Goal: Transaction & Acquisition: Purchase product/service

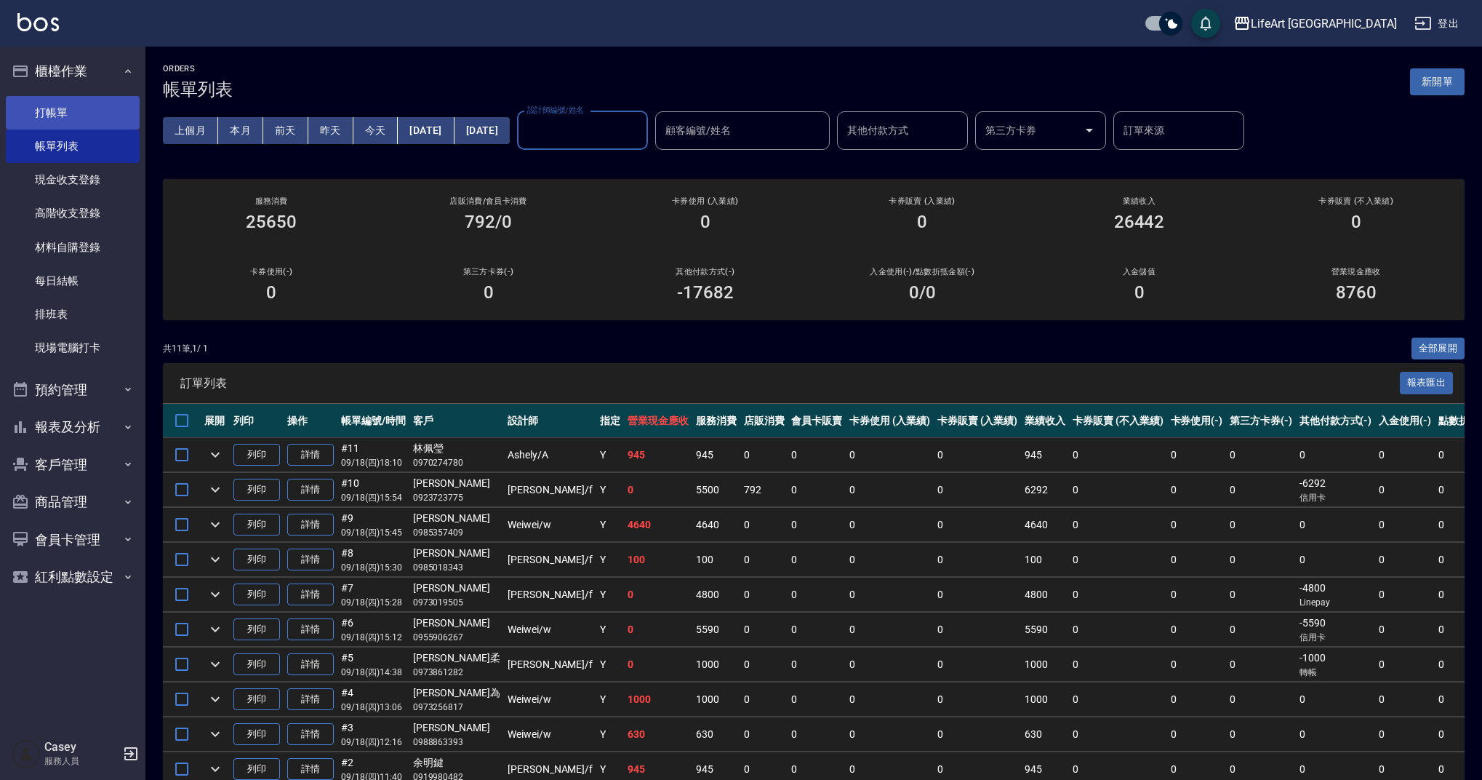
click at [84, 108] on link "打帳單" at bounding box center [73, 112] width 134 height 33
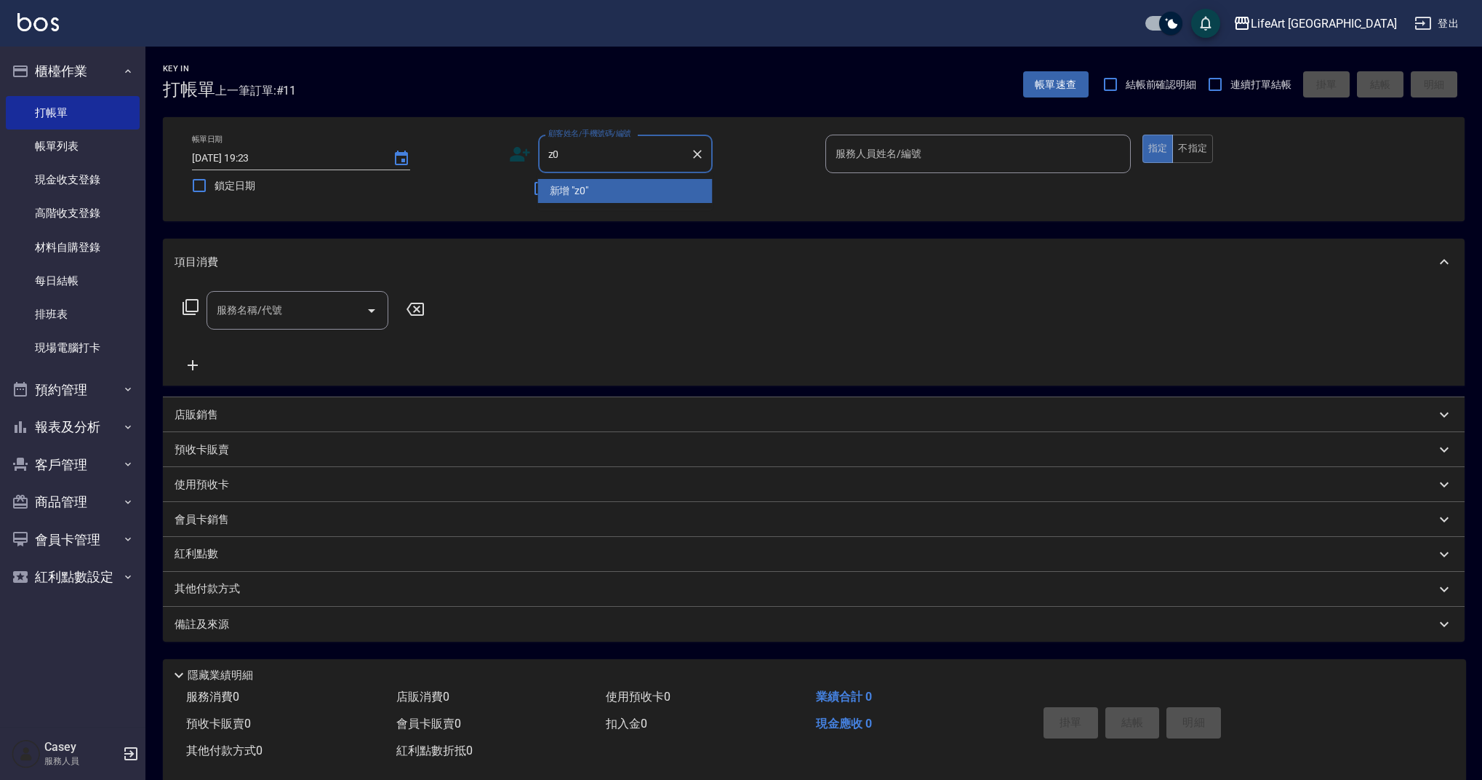
type input "z"
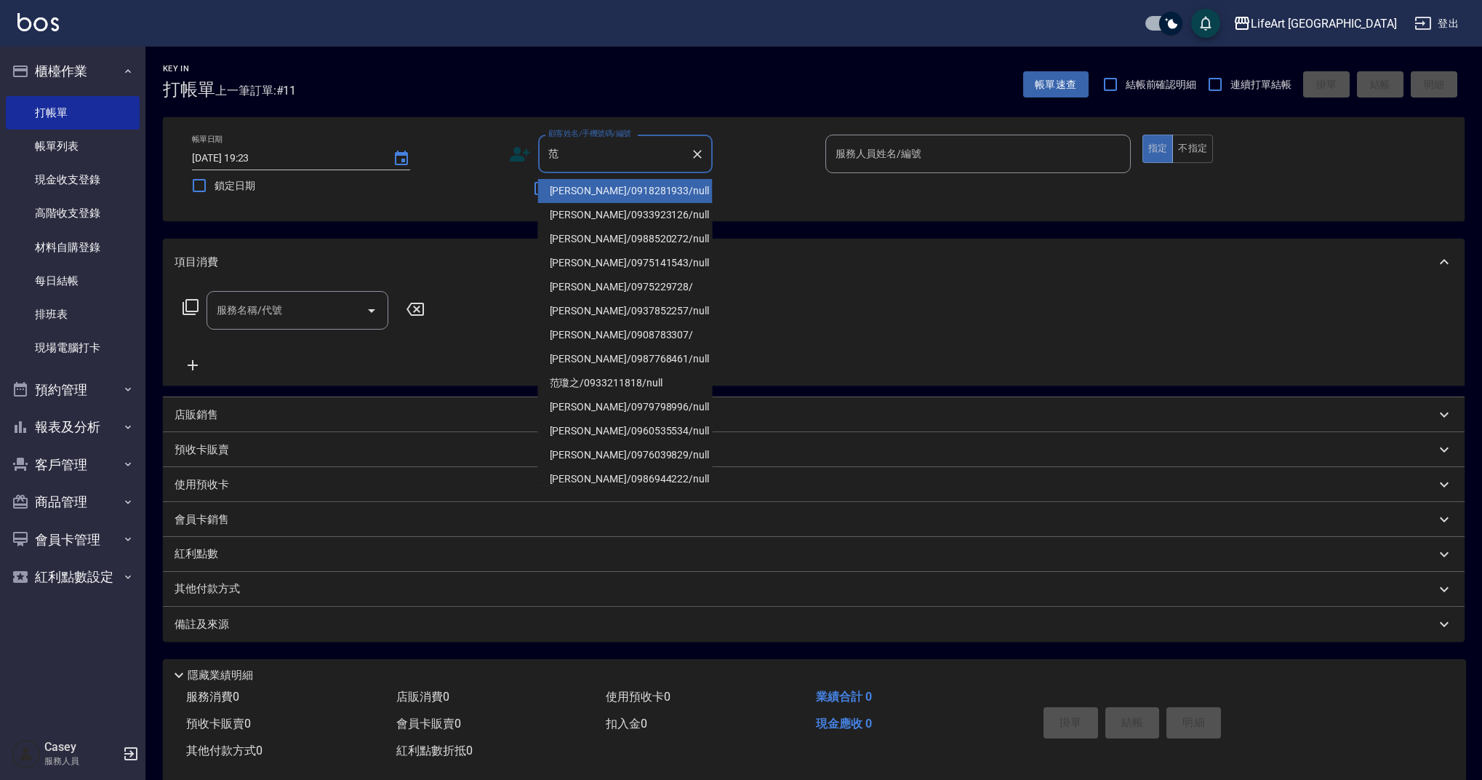
click at [570, 188] on li "[PERSON_NAME]/0918281933/null" at bounding box center [625, 191] width 175 height 24
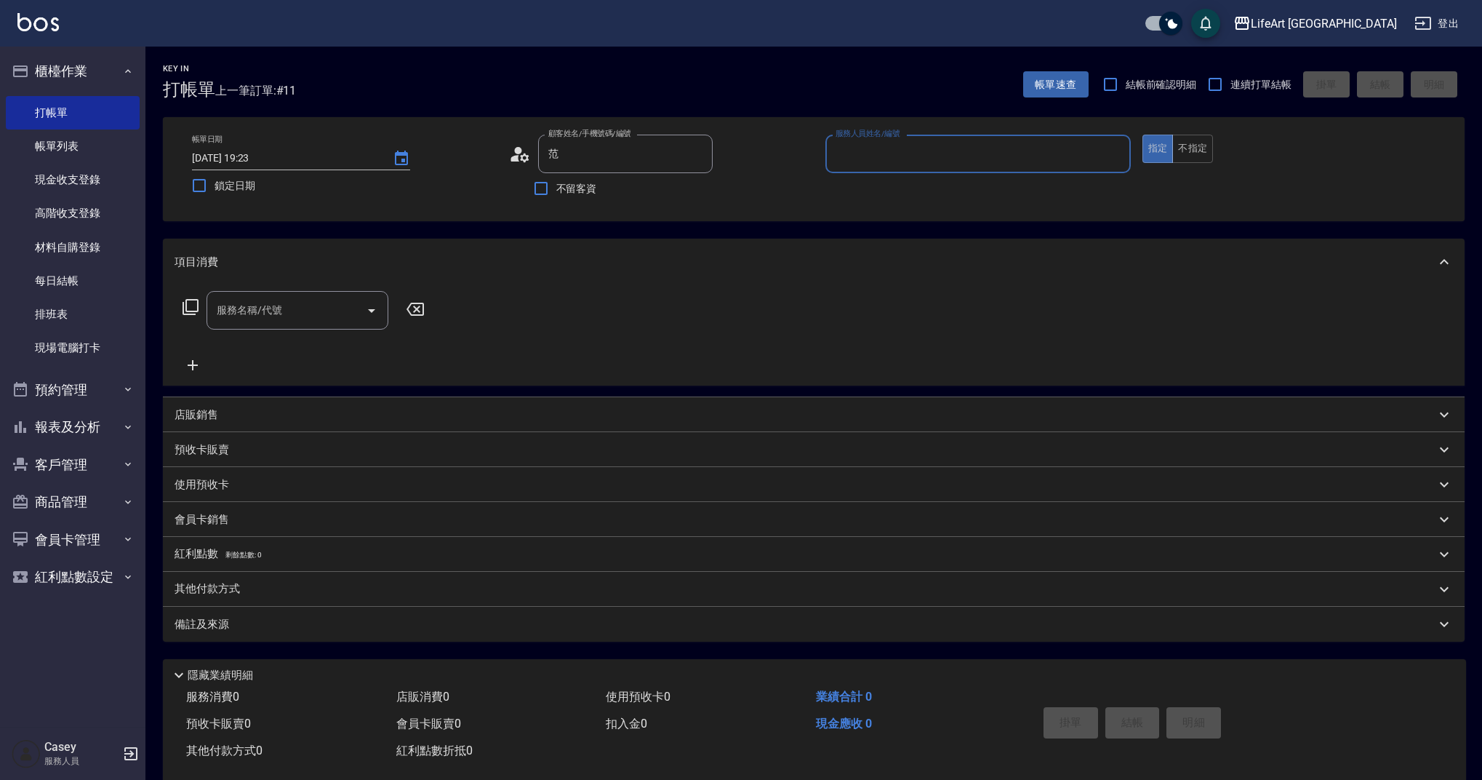
type input "[PERSON_NAME]/0918281933/null"
type input "Weiwei-w"
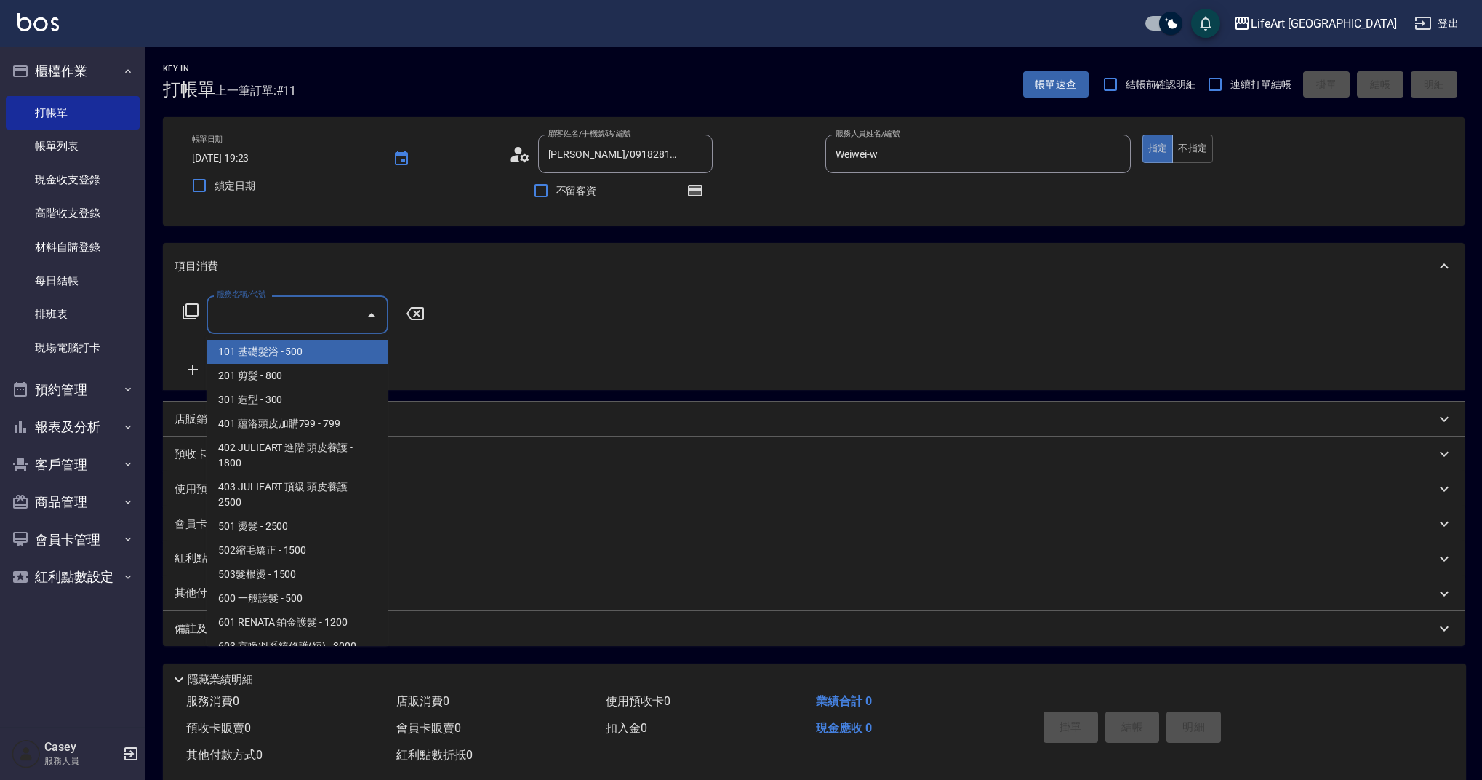
drag, startPoint x: 328, startPoint y: 323, endPoint x: 346, endPoint y: 355, distance: 36.8
click at [329, 323] on input "服務名稱/代號" at bounding box center [286, 314] width 147 height 25
click at [297, 351] on span "101 基礎髮浴 - 500" at bounding box center [298, 352] width 182 height 24
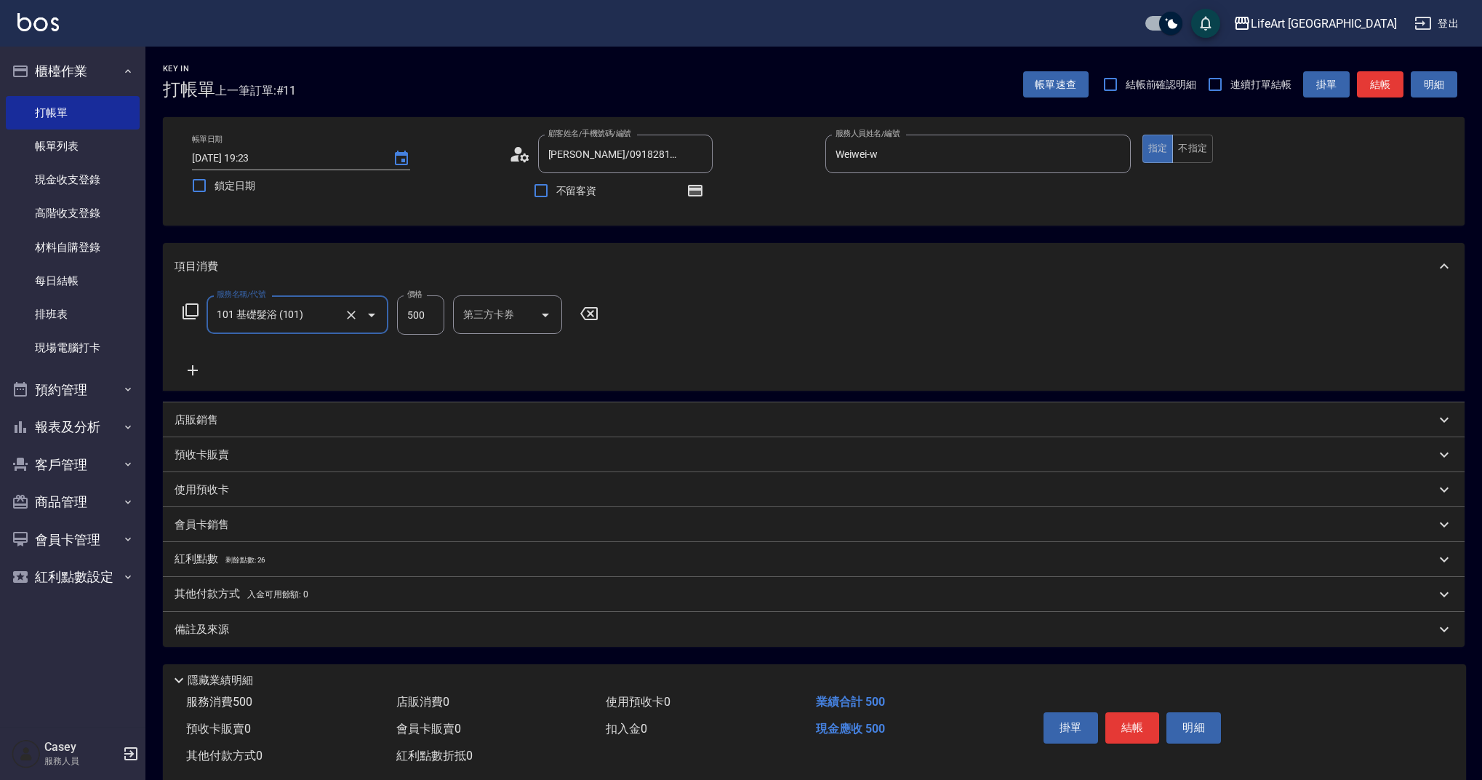
type input "101 基礎髮浴 (101)"
drag, startPoint x: 435, startPoint y: 315, endPoint x: 379, endPoint y: 316, distance: 56.0
click at [379, 316] on div "服務名稱/代號 101 基礎髮浴 (101) 服務名稱/代號 價格 500 價格 洗-1 洗-1 第三方卡券 第三方卡券" at bounding box center [439, 314] width 529 height 39
type input "315"
click at [489, 309] on input "洗-1" at bounding box center [497, 314] width 74 height 25
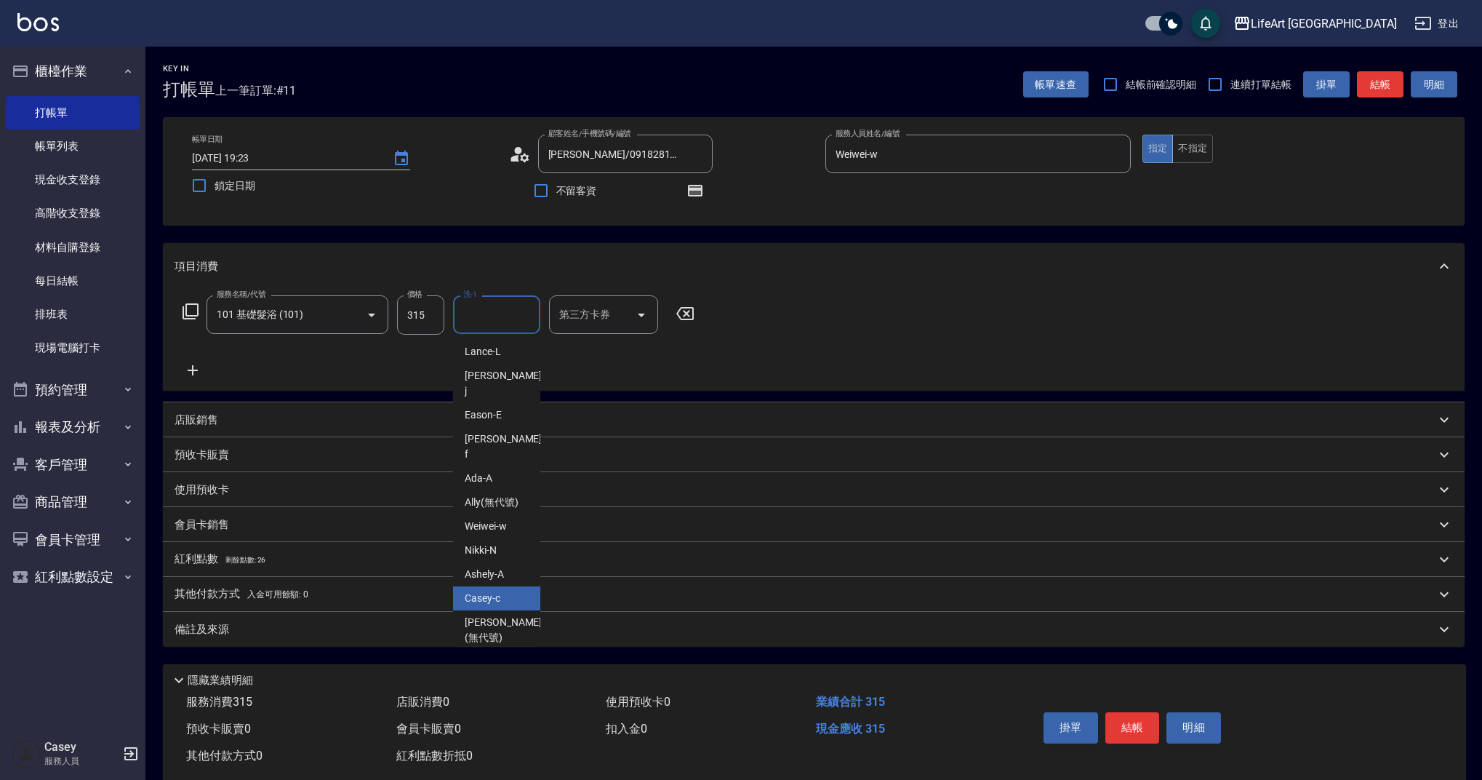
click at [479, 586] on div "Casey -c" at bounding box center [496, 598] width 87 height 24
type input "Casey-c"
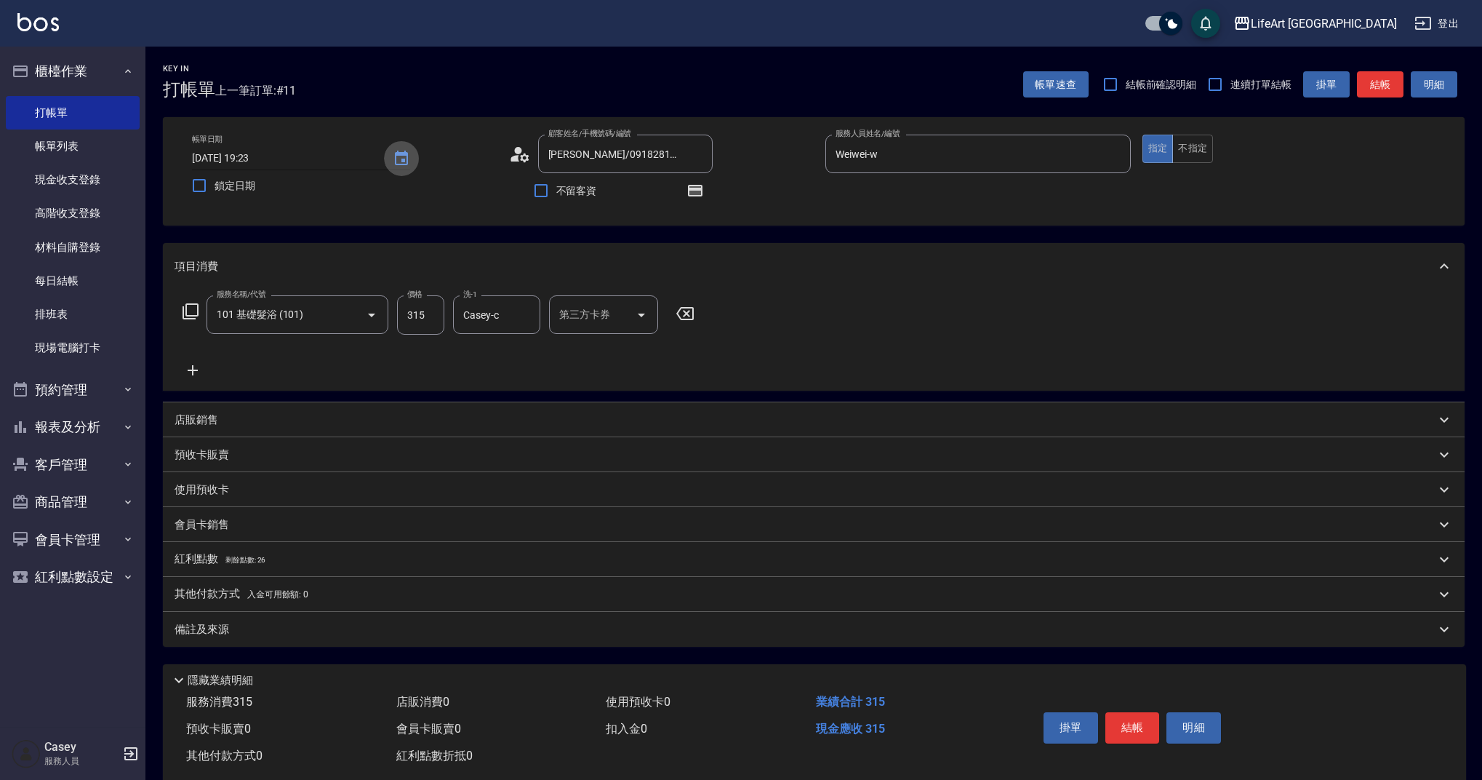
click at [401, 153] on icon "Choose date, selected date is 2025-09-18" at bounding box center [401, 158] width 13 height 15
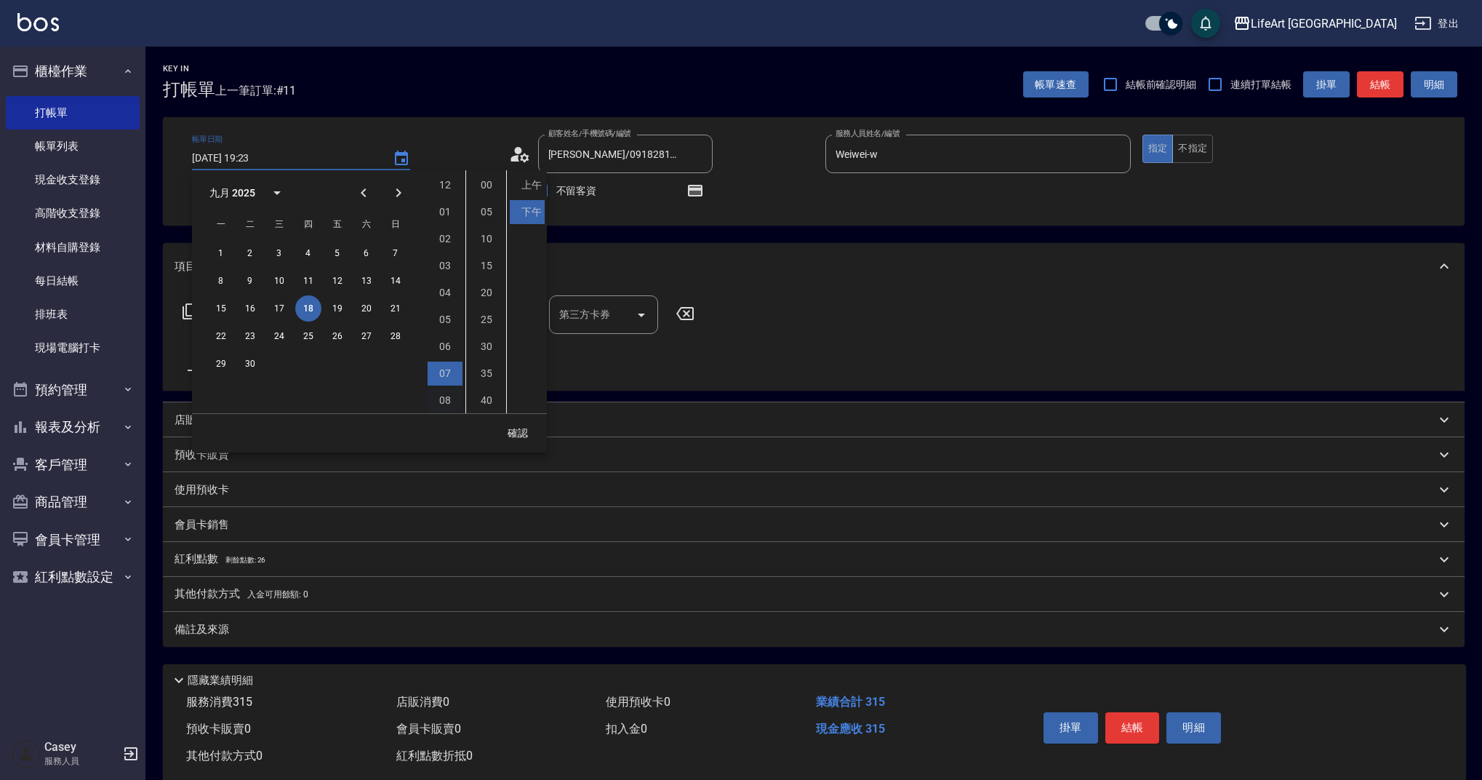
scroll to position [81, 0]
click at [338, 308] on button "19" at bounding box center [337, 308] width 26 height 26
type input "[DATE] 19:23"
click at [337, 307] on button "19" at bounding box center [337, 308] width 26 height 26
click at [515, 434] on button "確認" at bounding box center [518, 433] width 47 height 27
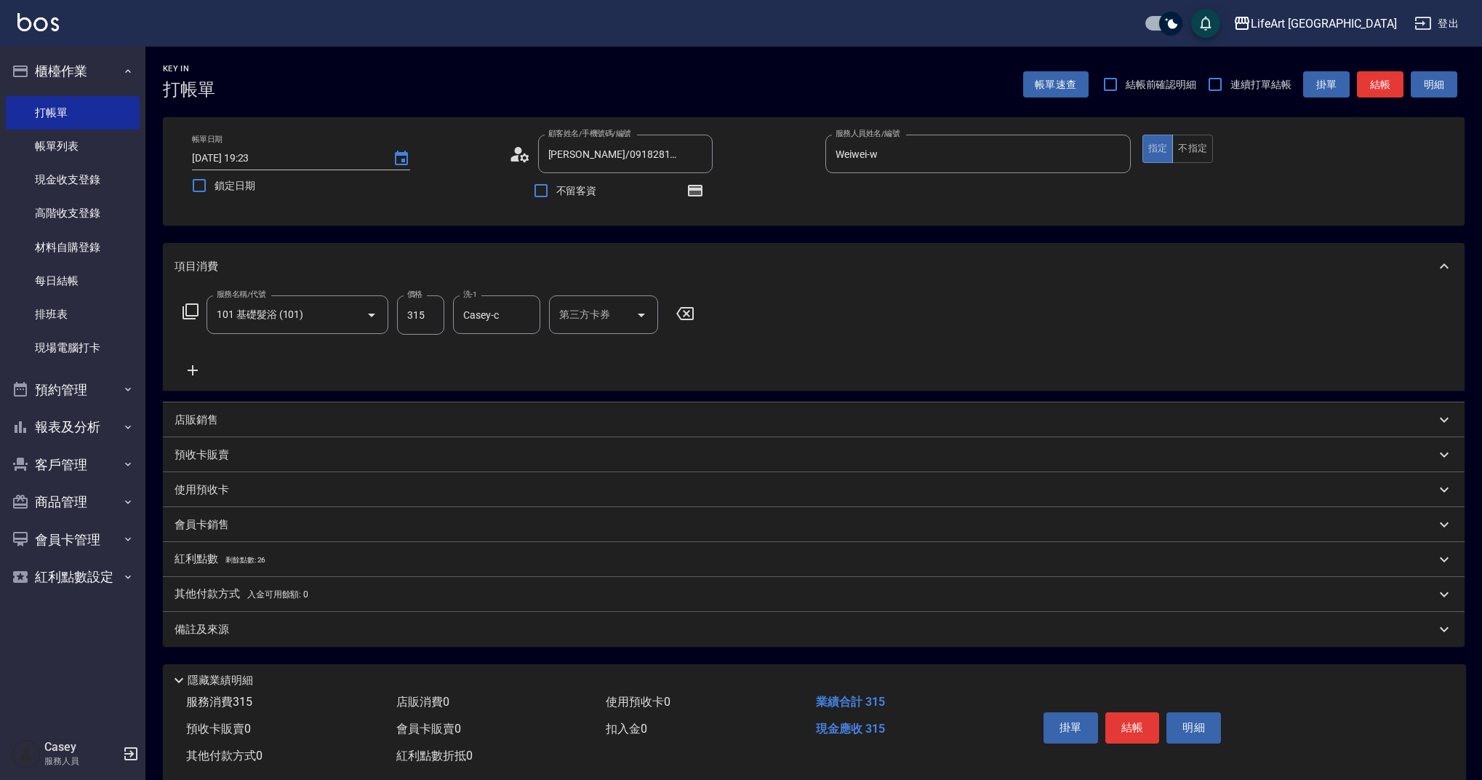
click at [297, 622] on div "備註及來源" at bounding box center [805, 629] width 1261 height 15
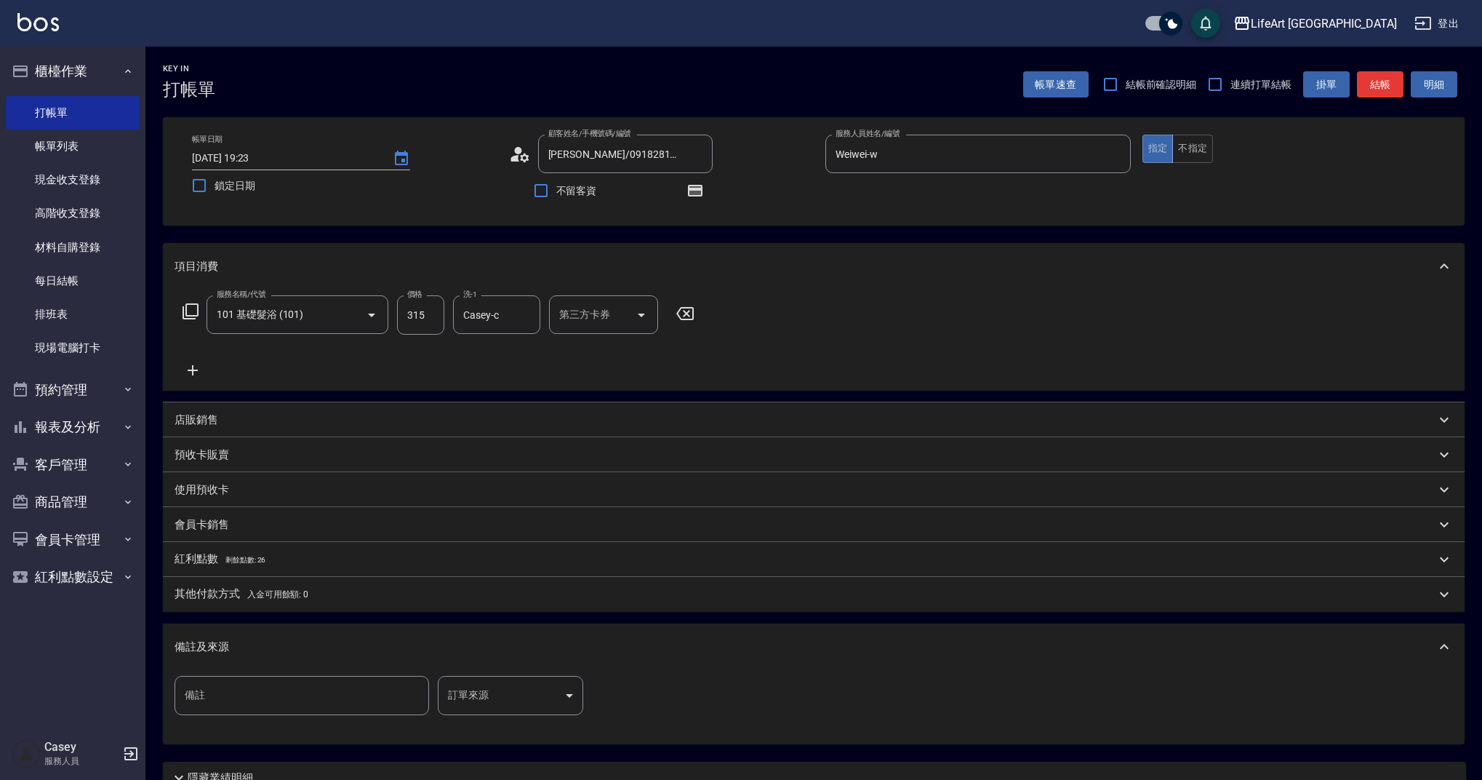
click at [550, 692] on body "LifeArt 蘆洲 登出 櫃檯作業 打帳單 帳單列表 現金收支登錄 高階收支登錄 材料自購登錄 每日結帳 排班表 現場電腦打卡 預約管理 預約管理 單日預約…" at bounding box center [741, 451] width 1482 height 902
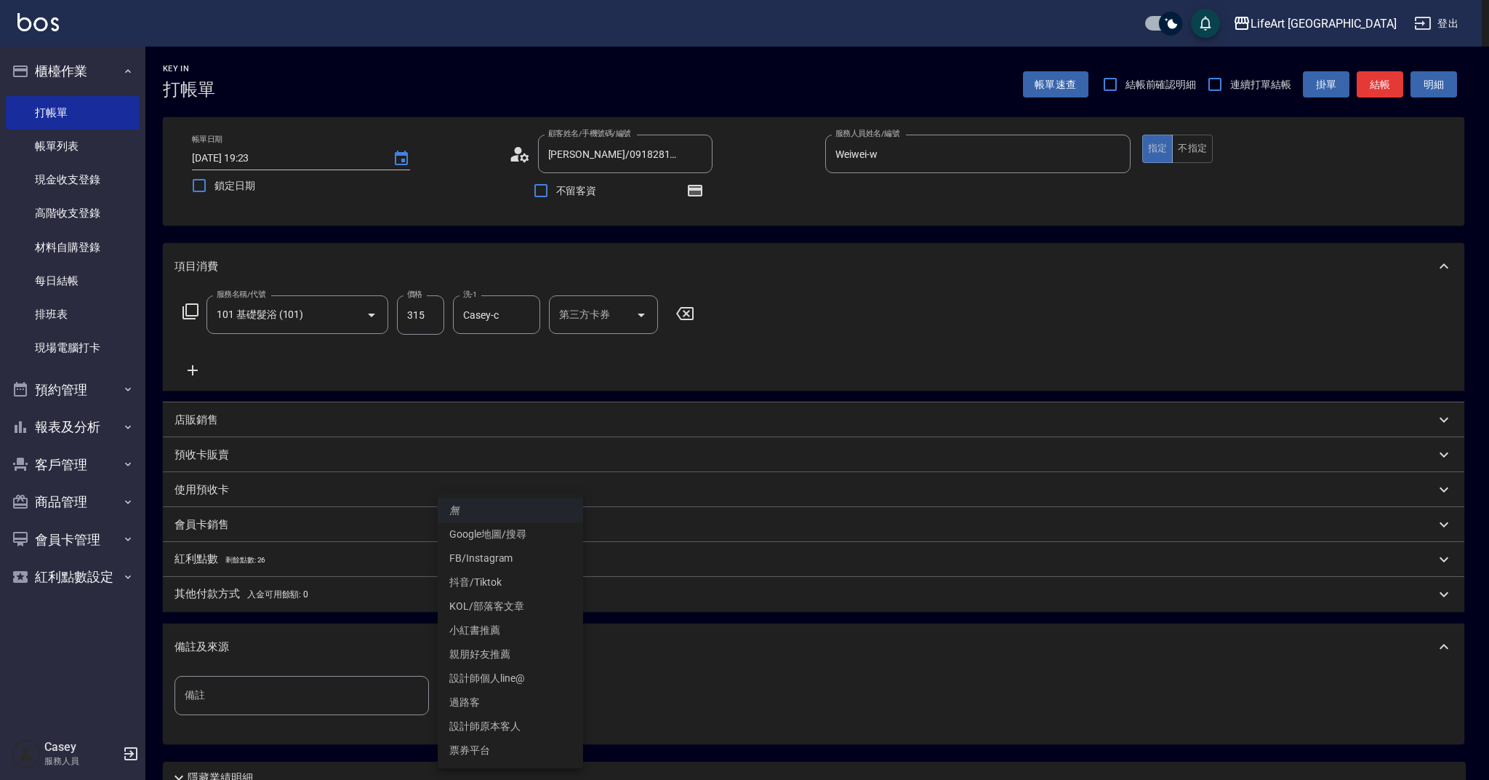
click at [514, 724] on li "設計師原本客人" at bounding box center [510, 726] width 145 height 24
type input "設計師原本客人"
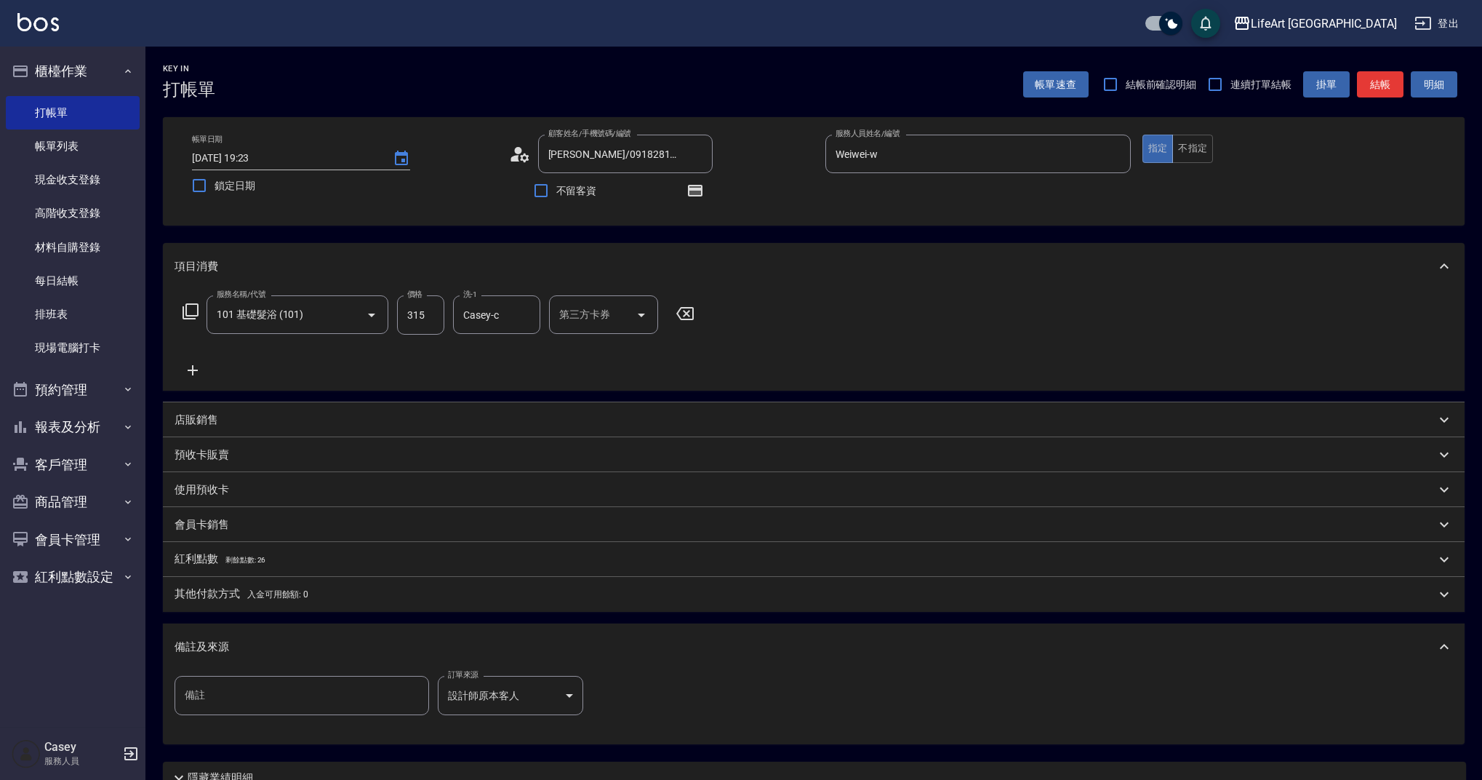
drag, startPoint x: 1481, startPoint y: 530, endPoint x: 1489, endPoint y: 604, distance: 74.5
click at [1481, 604] on html "LifeArt 蘆洲 登出 櫃檯作業 打帳單 帳單列表 現金收支登錄 高階收支登錄 材料自購登錄 每日結帳 排班表 現場電腦打卡 預約管理 預約管理 單日預約…" at bounding box center [741, 451] width 1482 height 902
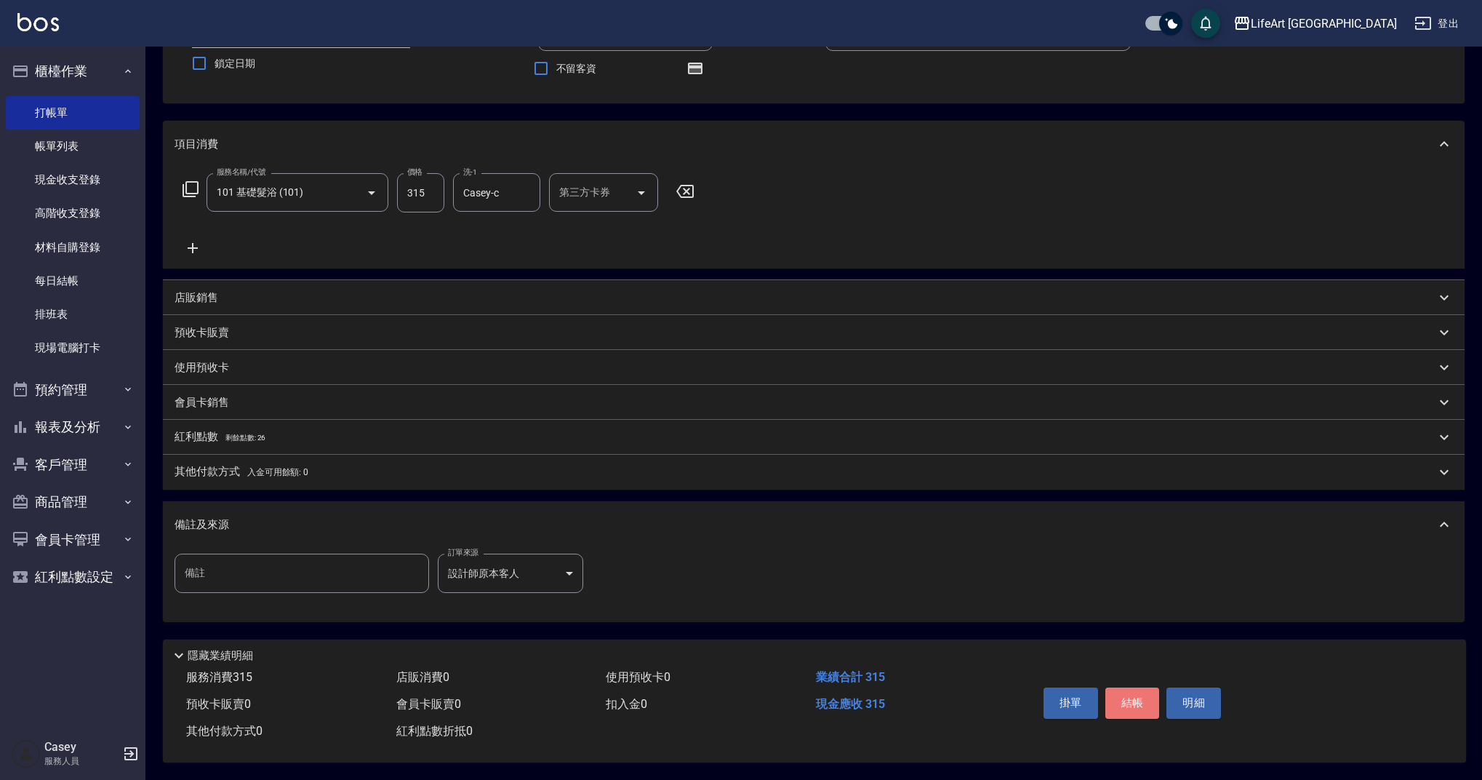
drag, startPoint x: 1132, startPoint y: 699, endPoint x: 1127, endPoint y: 690, distance: 9.8
click at [1132, 699] on button "結帳" at bounding box center [1132, 702] width 55 height 31
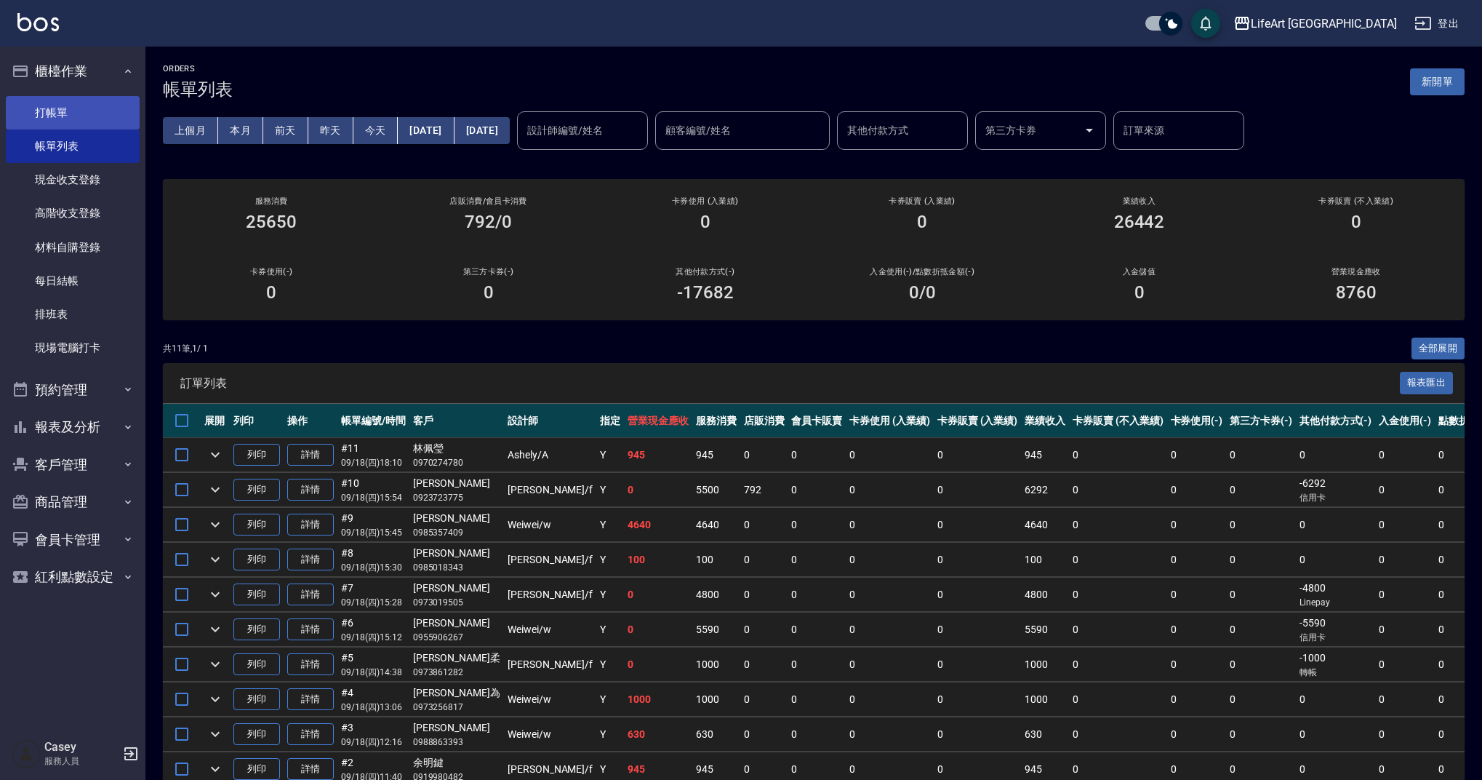
click at [96, 102] on link "打帳單" at bounding box center [73, 112] width 134 height 33
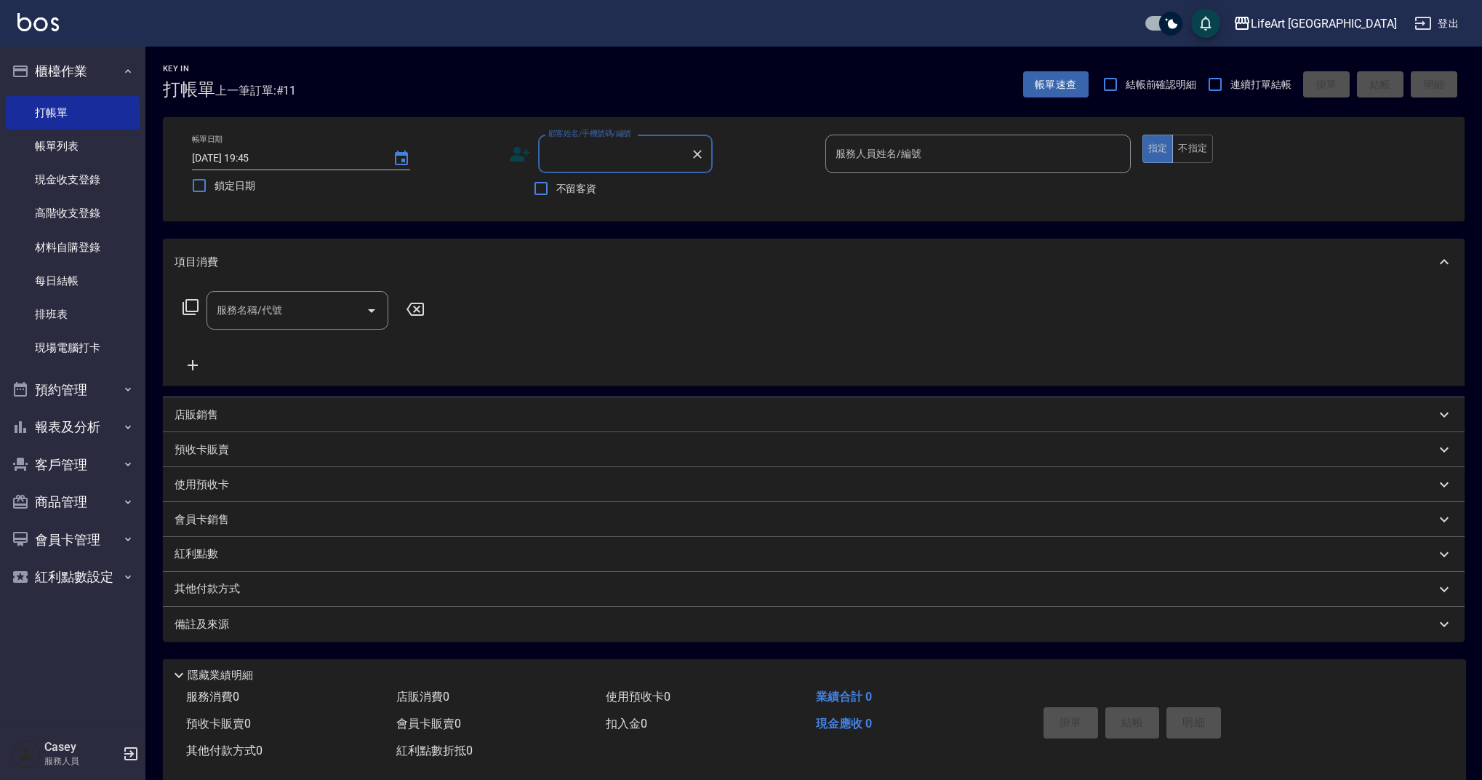
click at [622, 161] on input "顧客姓名/手機號碼/編號" at bounding box center [615, 153] width 140 height 25
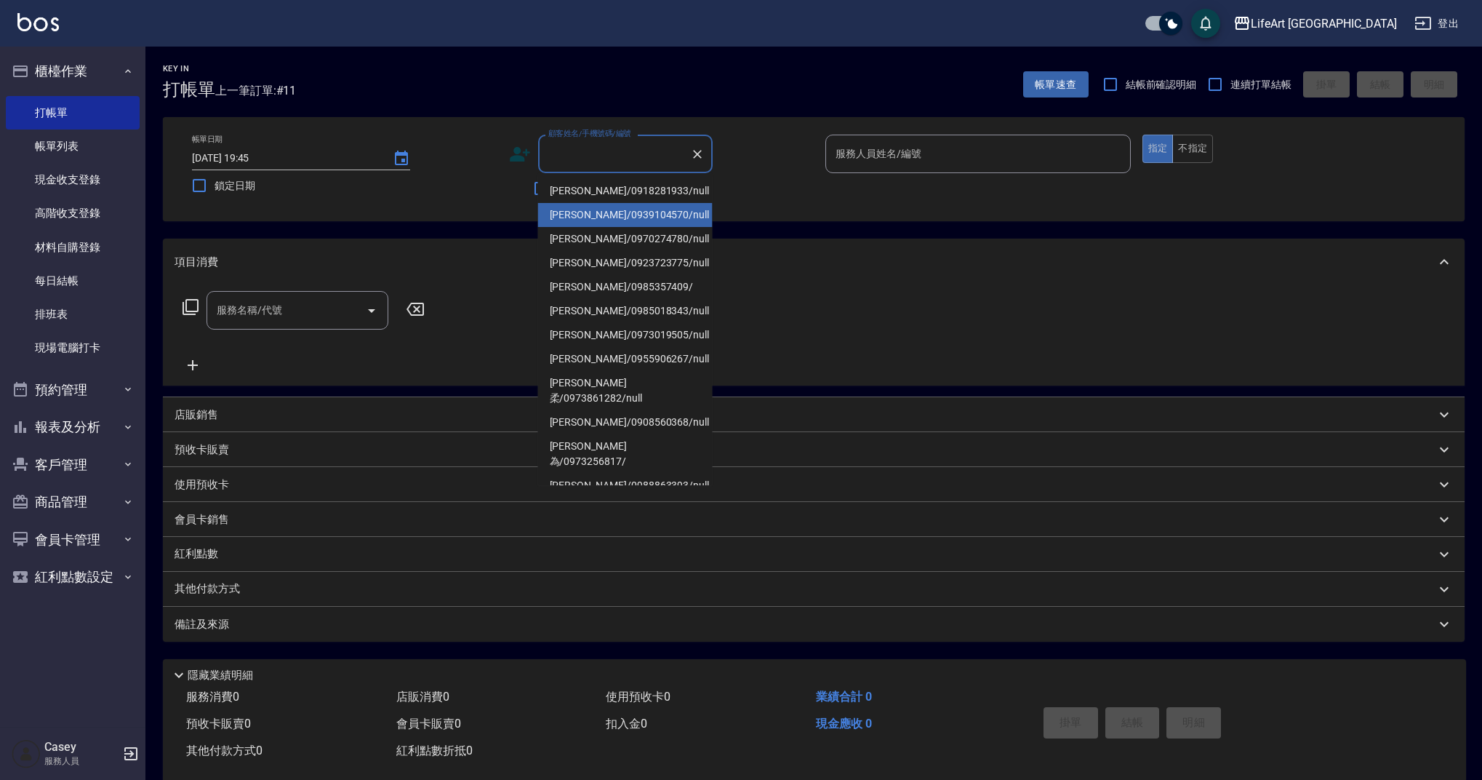
click at [621, 206] on li "[PERSON_NAME]/0939104570/null" at bounding box center [625, 215] width 175 height 24
type input "[PERSON_NAME]/0939104570/null"
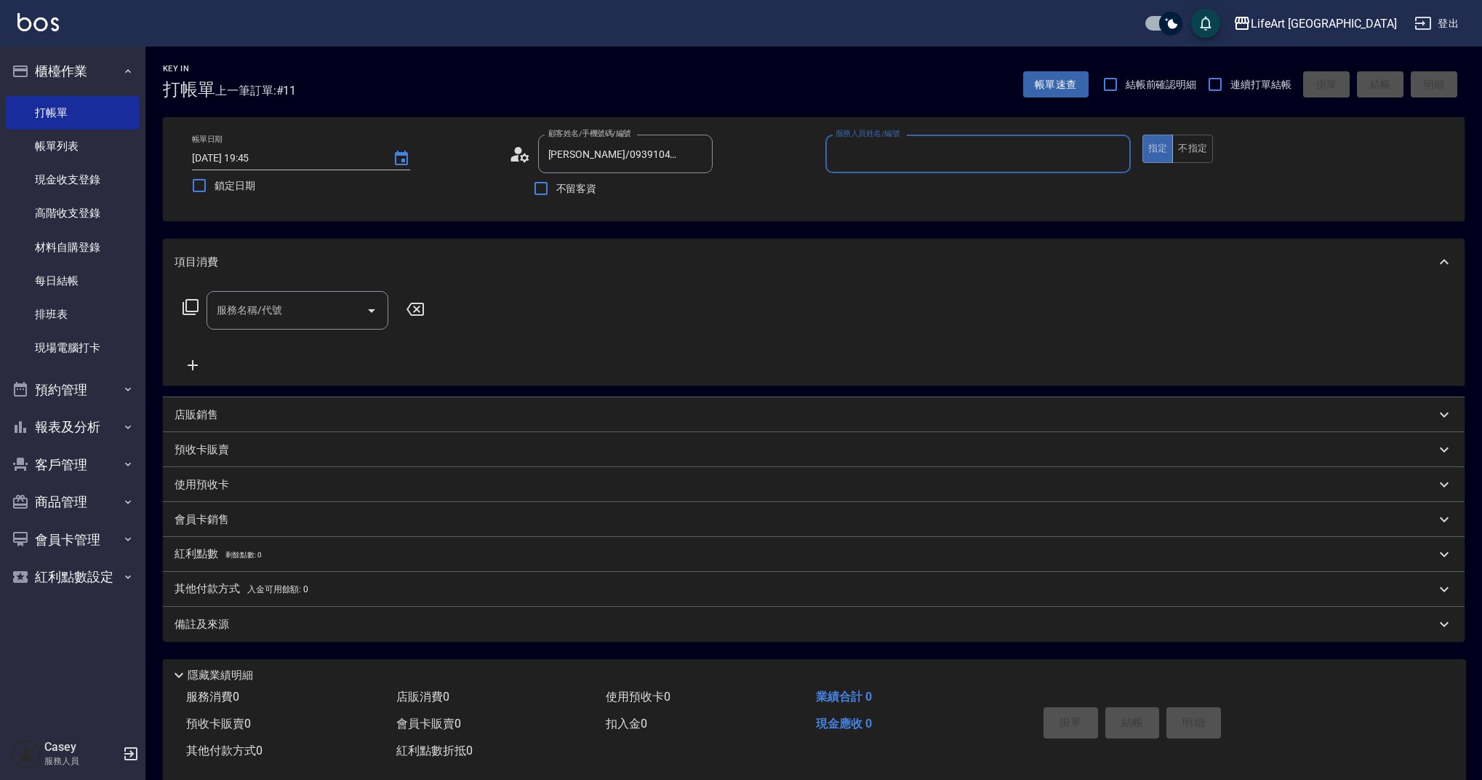
click at [887, 177] on p at bounding box center [977, 180] width 305 height 15
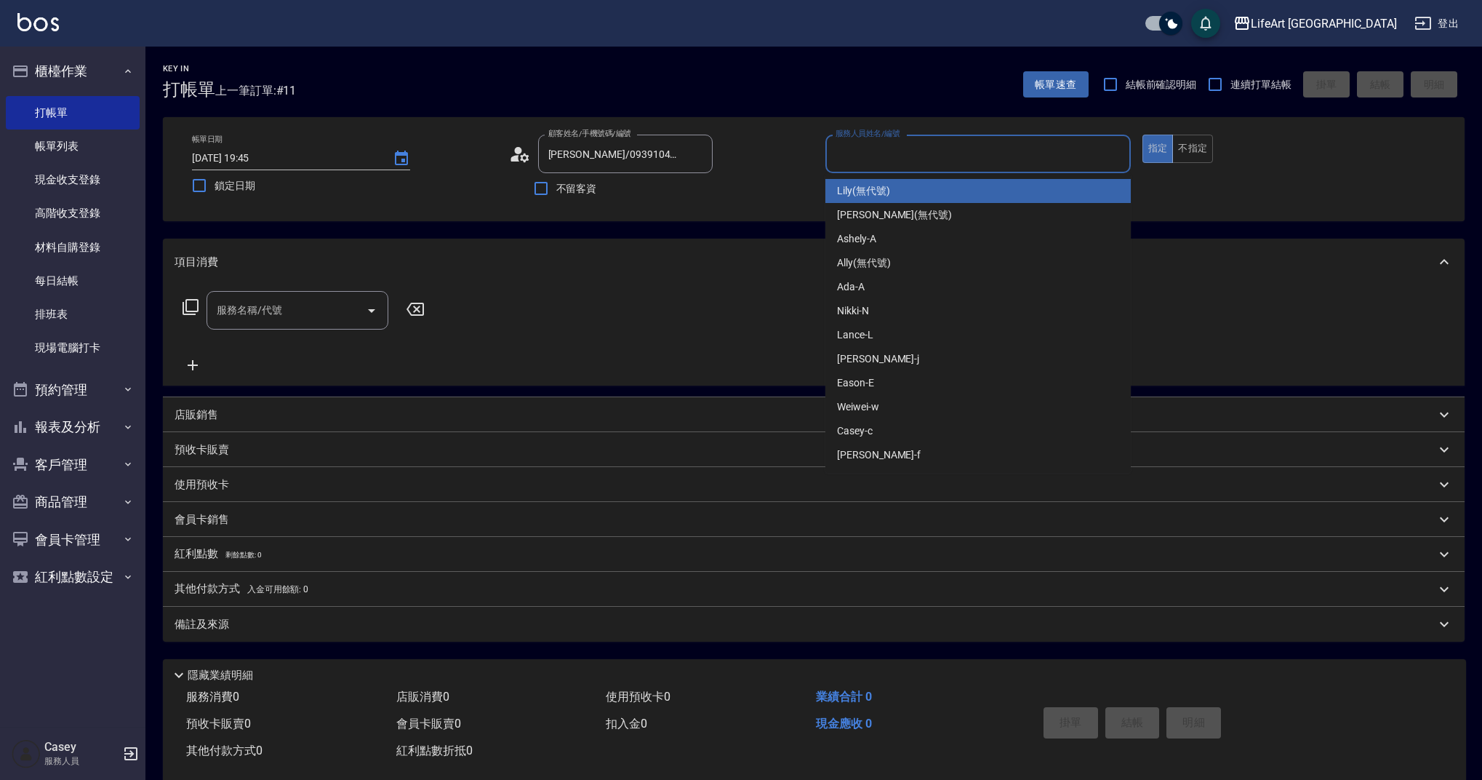
click at [889, 164] on input "服務人員姓名/編號" at bounding box center [978, 153] width 292 height 25
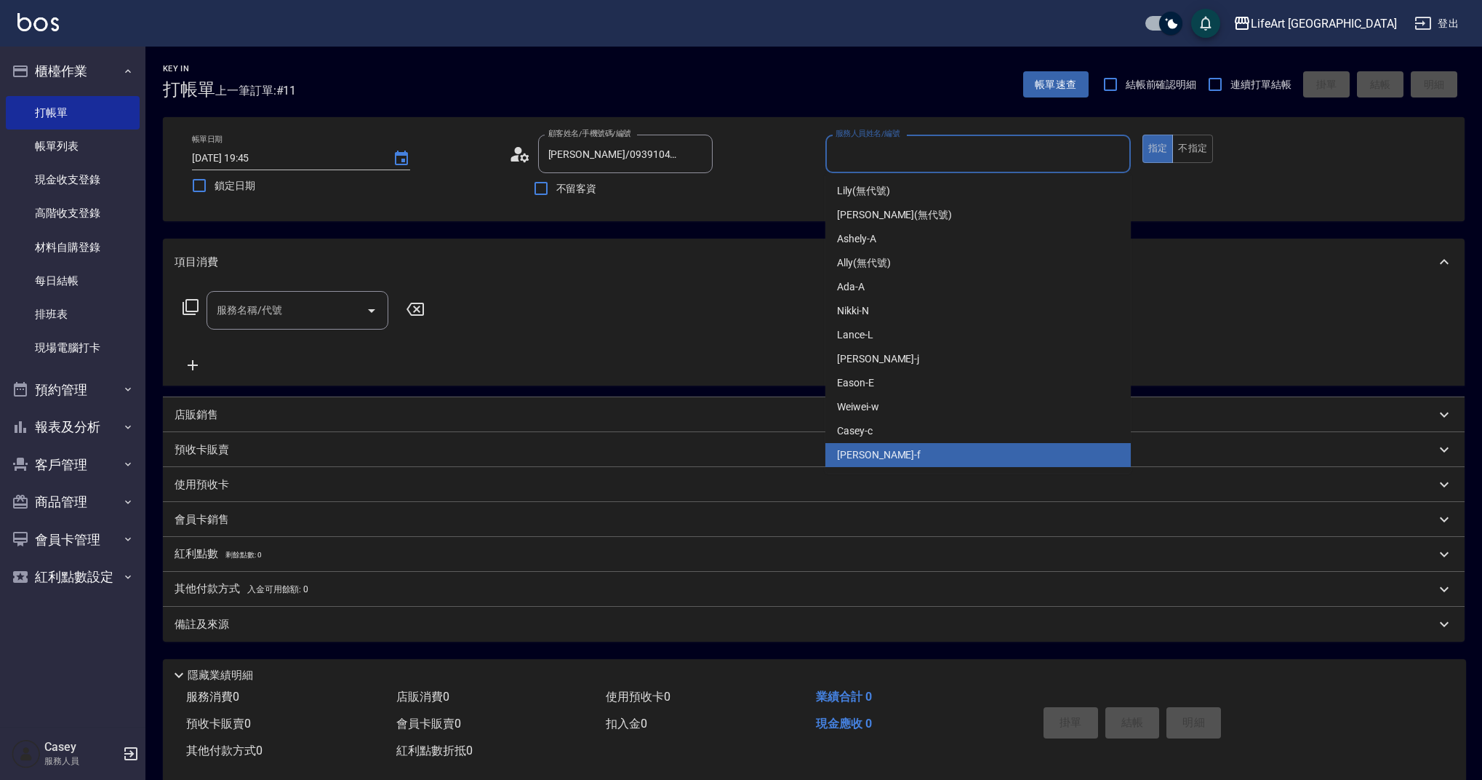
click at [882, 455] on div "Finney -f" at bounding box center [977, 455] width 305 height 24
type input "Finney-f"
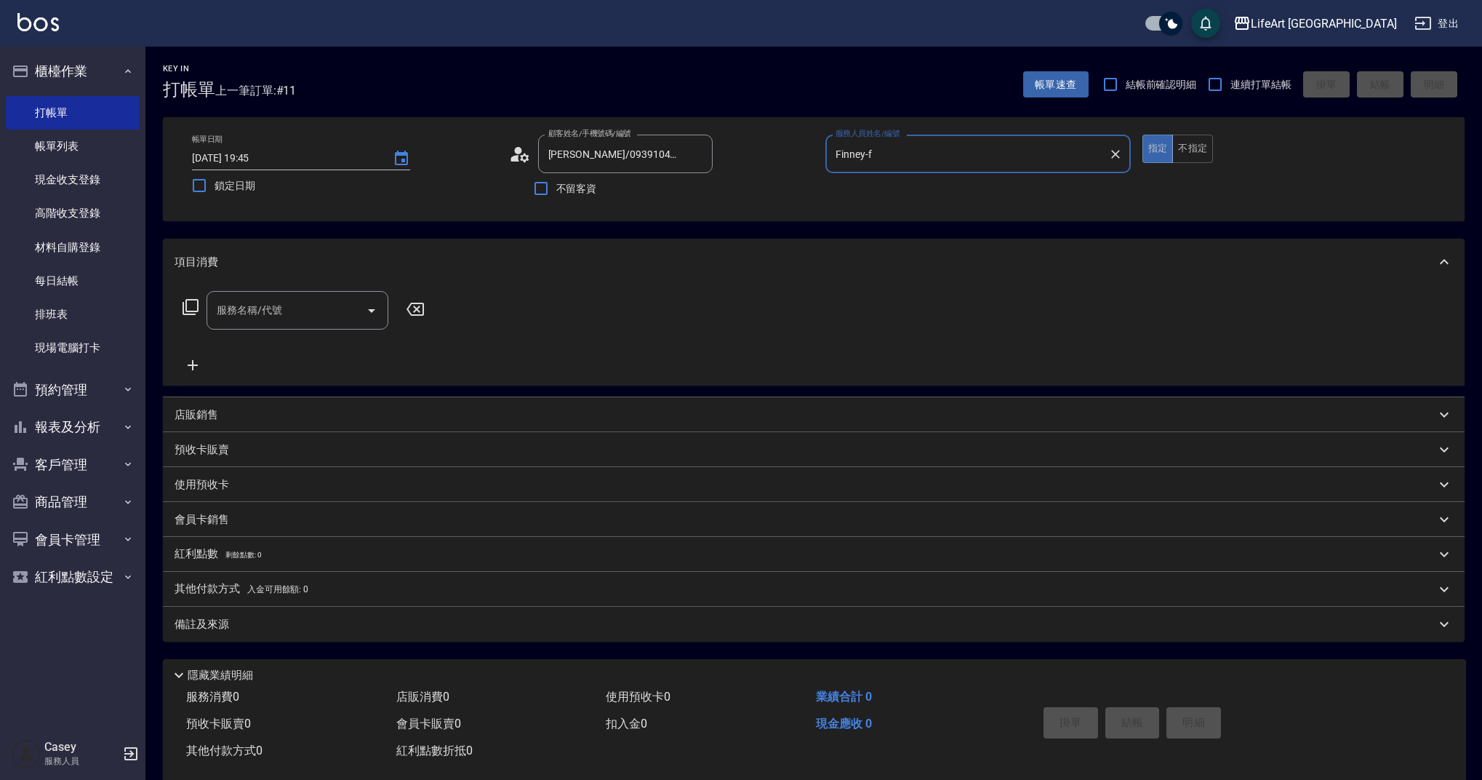
click at [329, 295] on div "服務名稱/代號" at bounding box center [298, 310] width 182 height 39
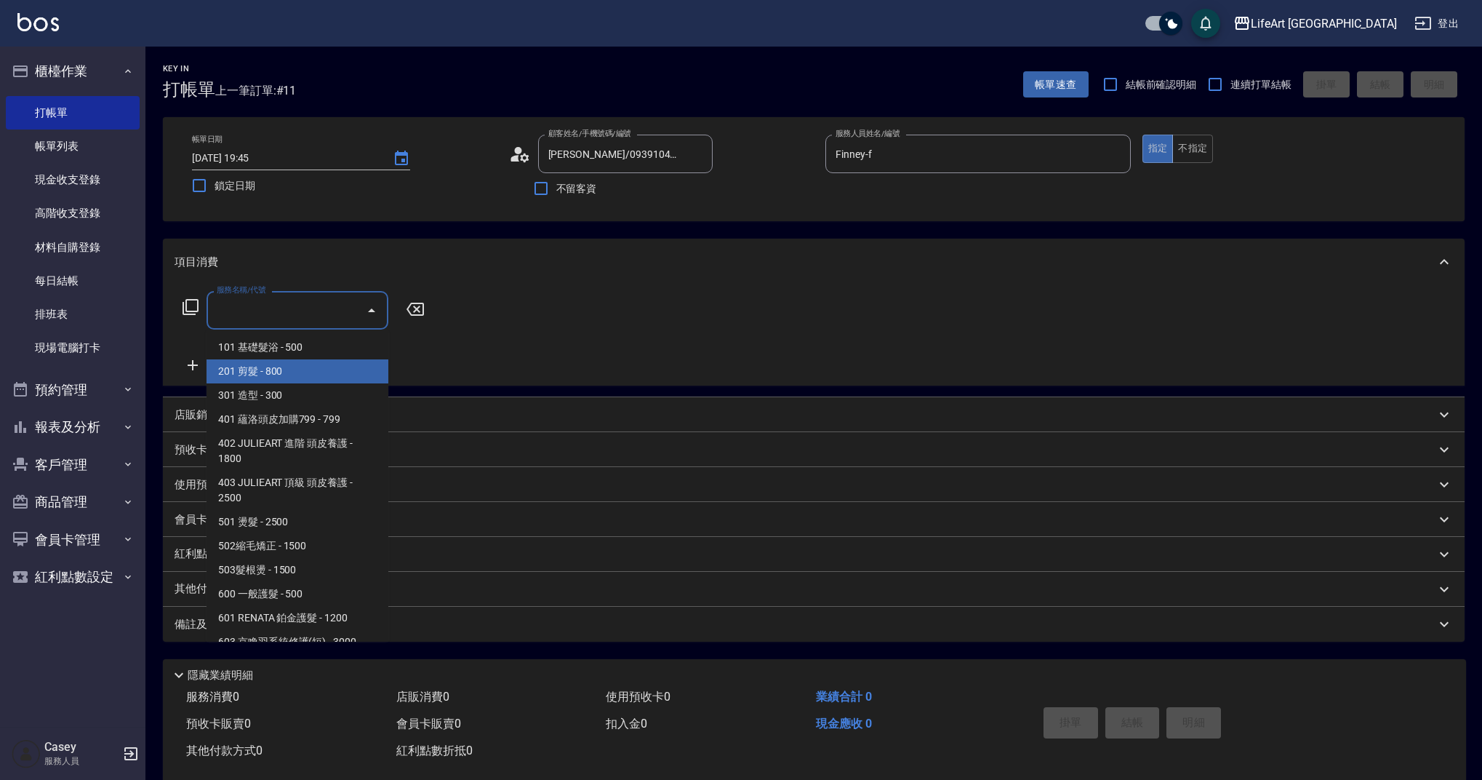
click at [266, 377] on span "201 剪髮 - 800" at bounding box center [298, 371] width 182 height 24
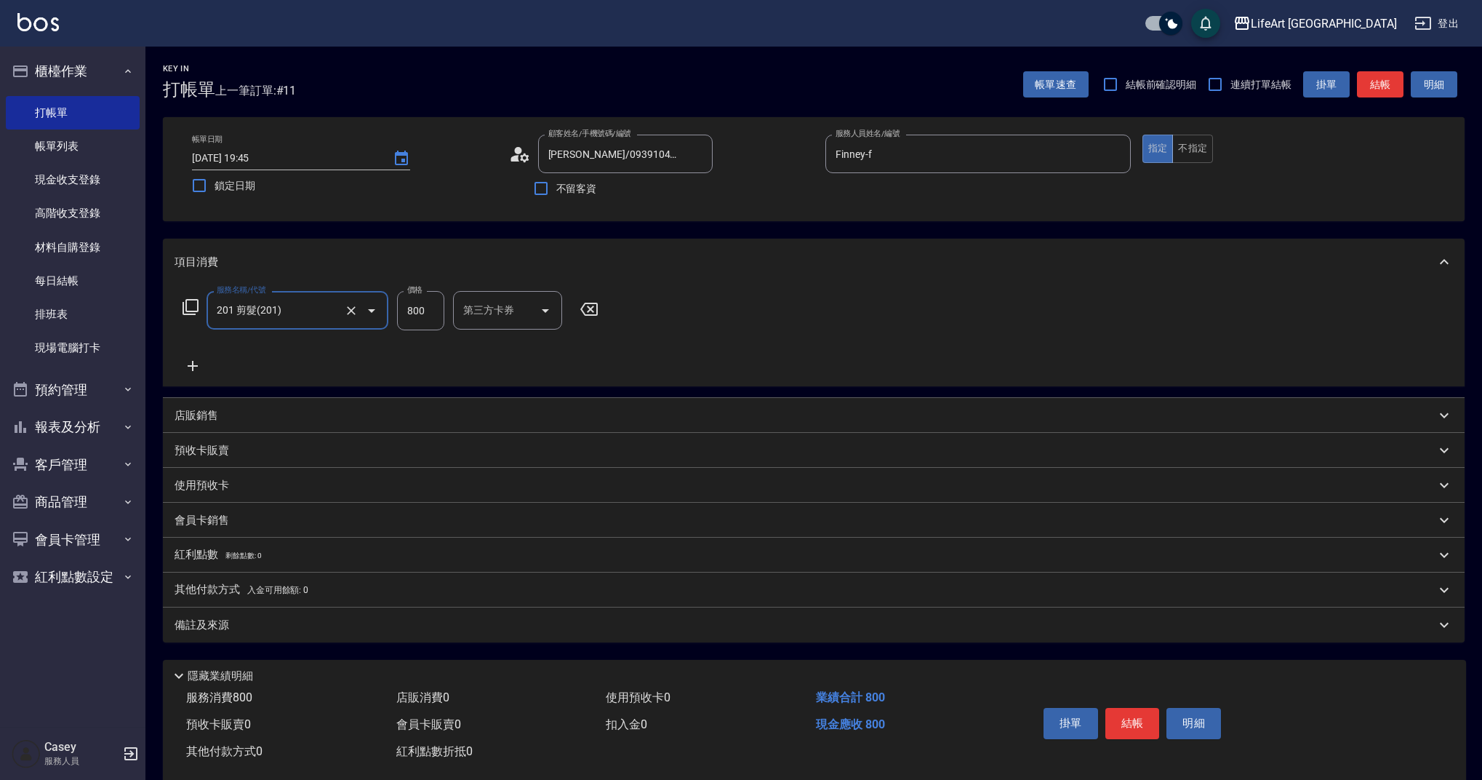
type input "201 剪髮(201)"
click at [191, 362] on icon at bounding box center [193, 365] width 36 height 17
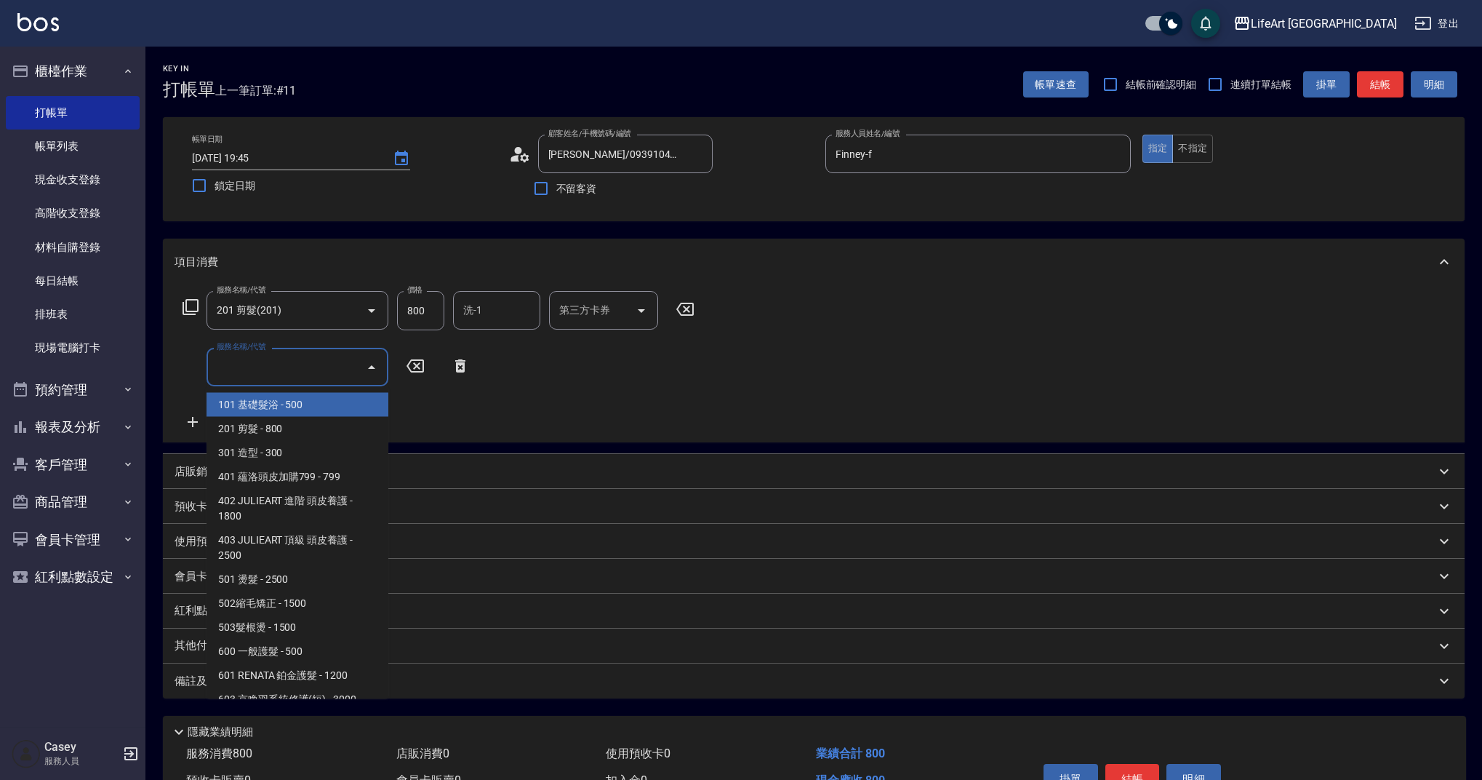
click at [253, 359] on input "服務名稱/代號" at bounding box center [286, 366] width 147 height 25
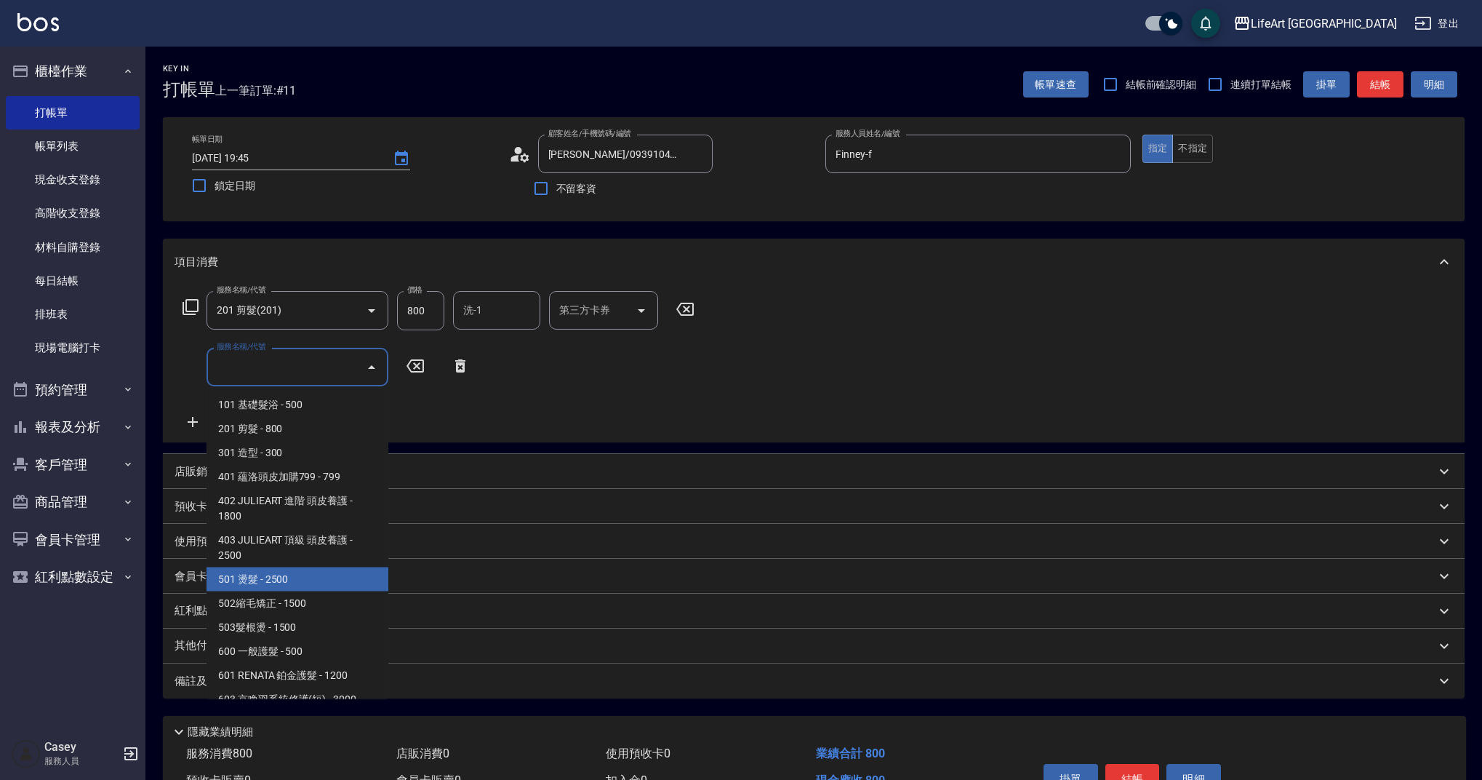
scroll to position [186, 0]
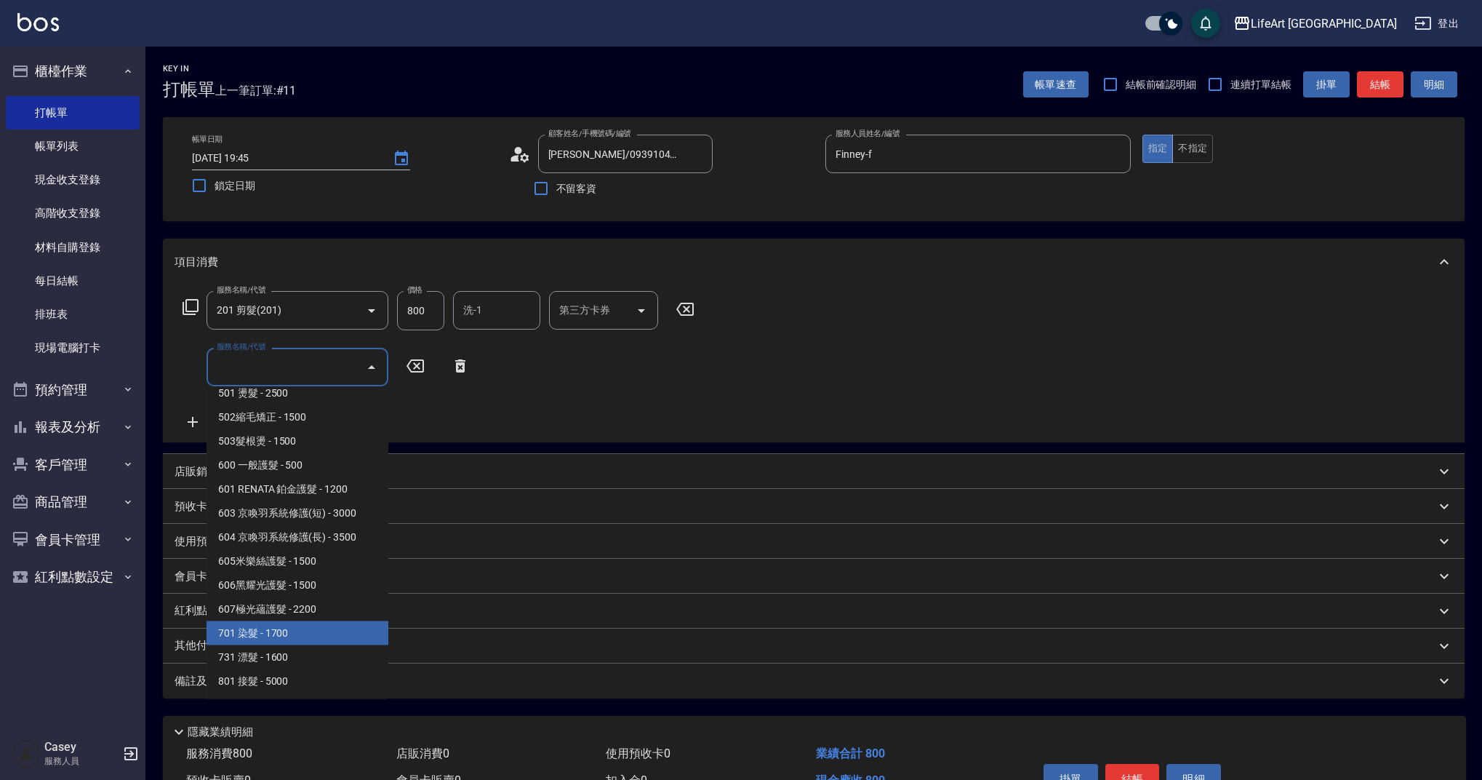
click at [295, 638] on span "701 染髮 - 1700" at bounding box center [298, 633] width 182 height 24
type input "701 染髮(701)"
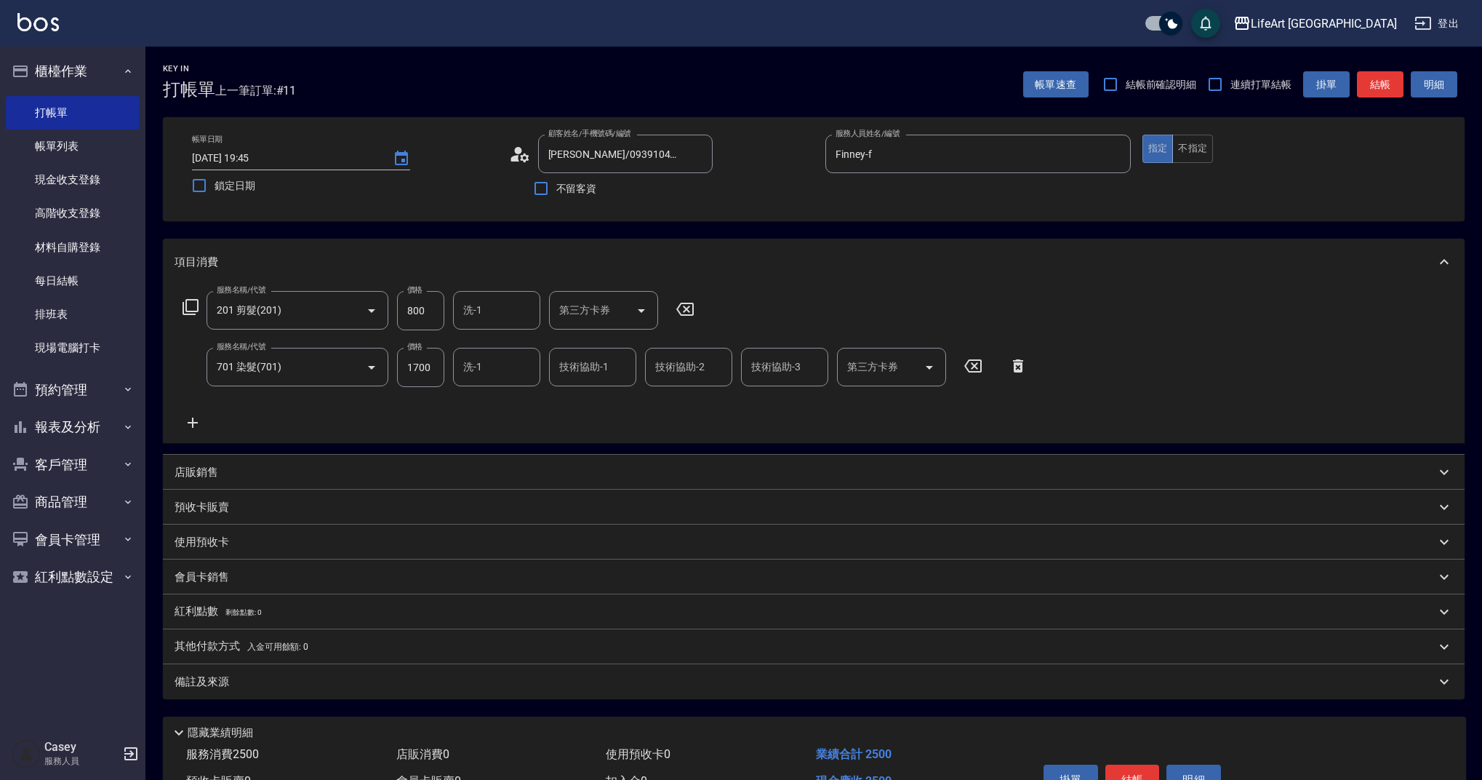
click at [190, 416] on icon at bounding box center [193, 422] width 36 height 17
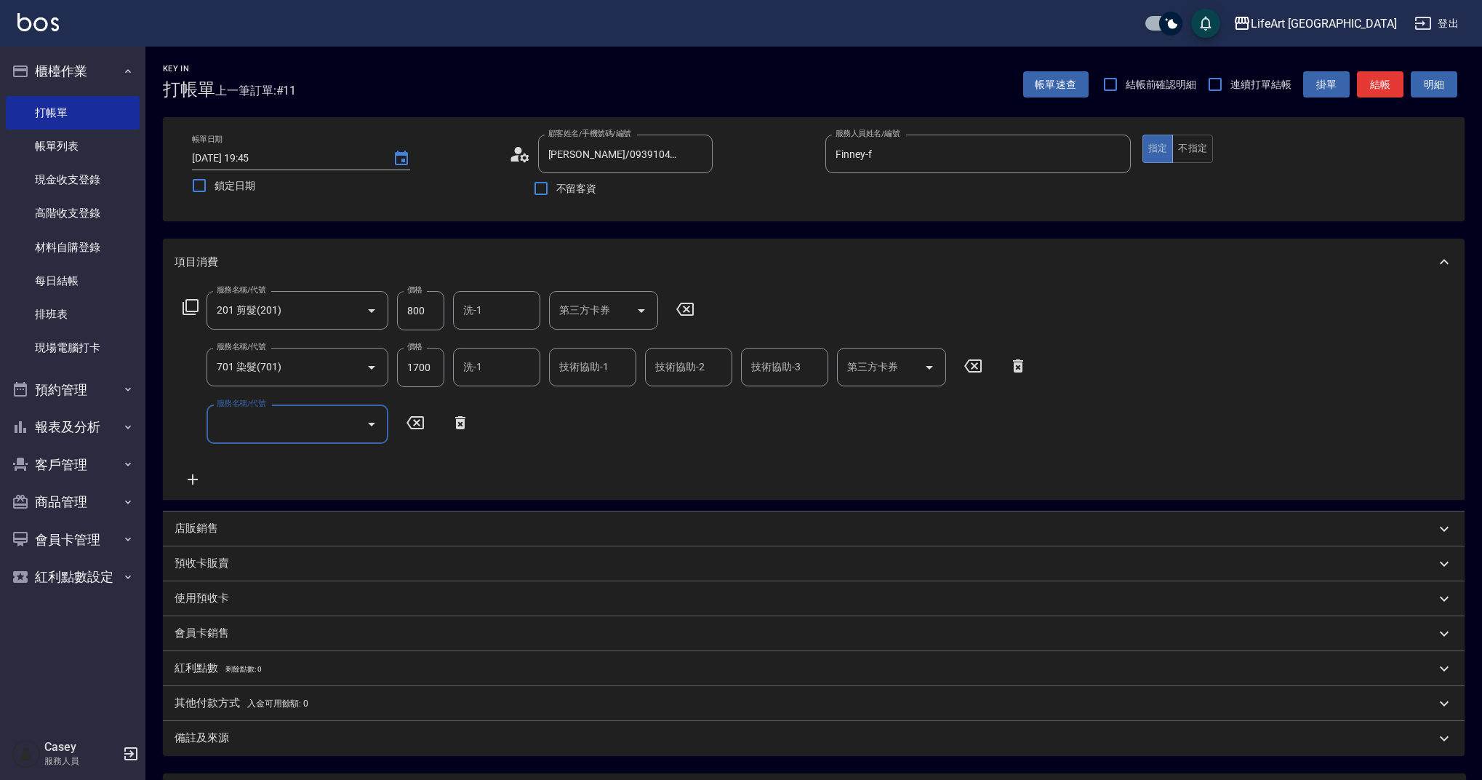
click at [305, 421] on input "服務名稱/代號" at bounding box center [286, 423] width 147 height 25
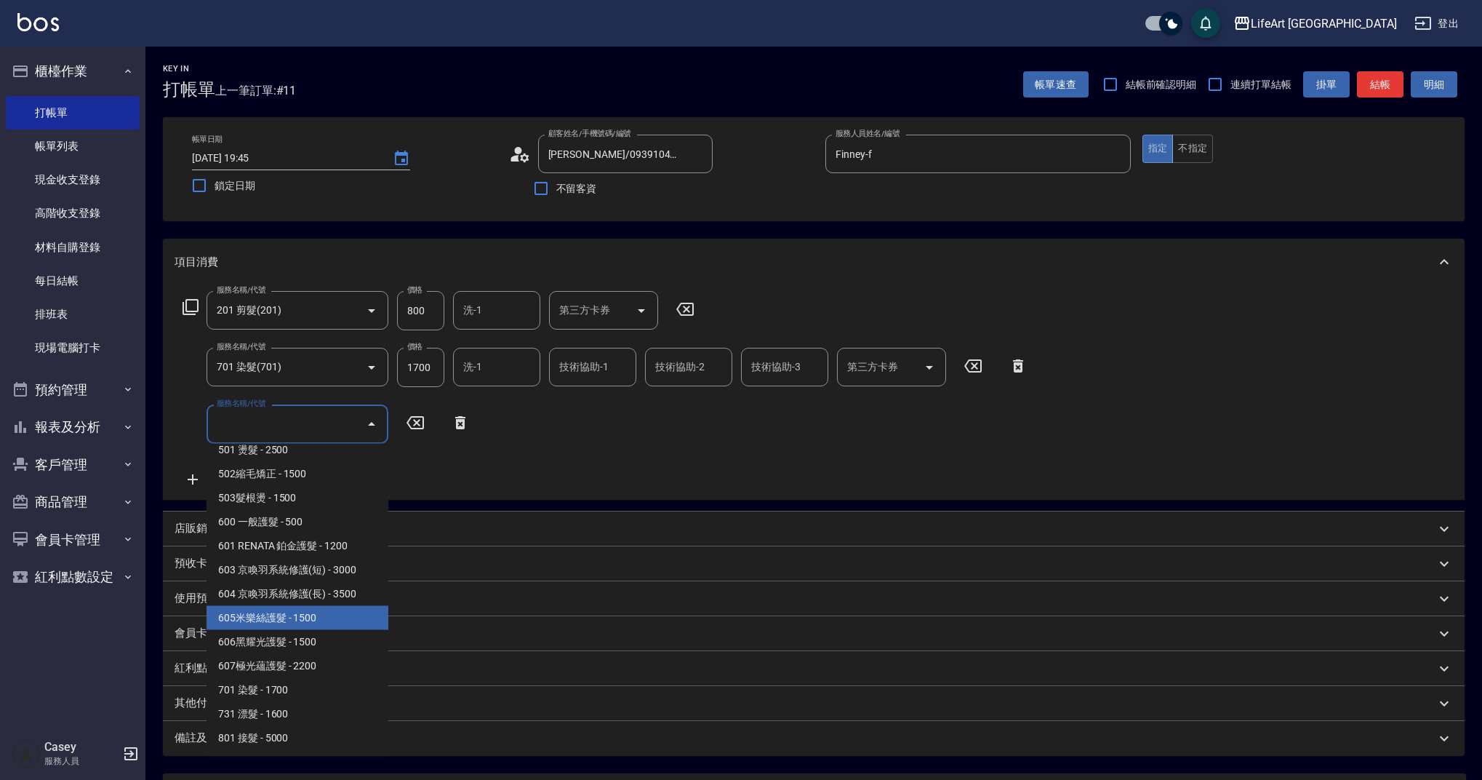
click at [303, 623] on span "605米樂絲護髮 - 1500" at bounding box center [298, 618] width 182 height 24
type input "605米樂絲護髮(605)"
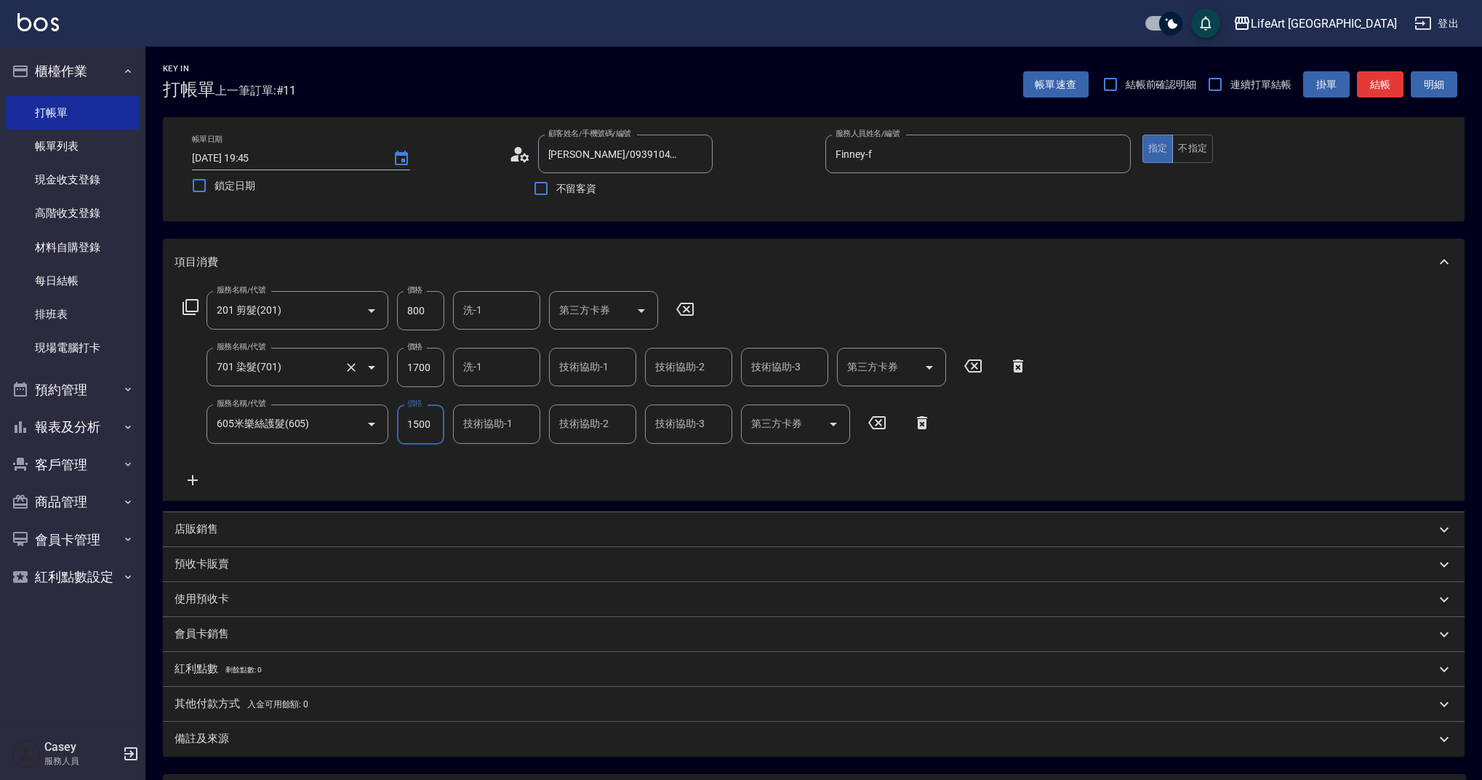
drag, startPoint x: 430, startPoint y: 370, endPoint x: 343, endPoint y: 363, distance: 87.6
click at [343, 363] on div "服務名稱/代號 701 染髮(701) 服務名稱/代號 價格 1700 價格 洗-1 洗-1 技術協助-1 技術協助-1 技術協助-2 技術協助-2 技術協助…" at bounding box center [606, 367] width 862 height 39
drag, startPoint x: 417, startPoint y: 366, endPoint x: 388, endPoint y: 365, distance: 29.1
click at [388, 365] on div "服務名稱/代號 701 染髮(701) 服務名稱/代號 價格 1700 價格 洗-1 洗-1 技術協助-1 技術協助-1 技術協助-2 技術協助-2 技術協助…" at bounding box center [606, 367] width 862 height 39
drag, startPoint x: 436, startPoint y: 368, endPoint x: 391, endPoint y: 364, distance: 44.5
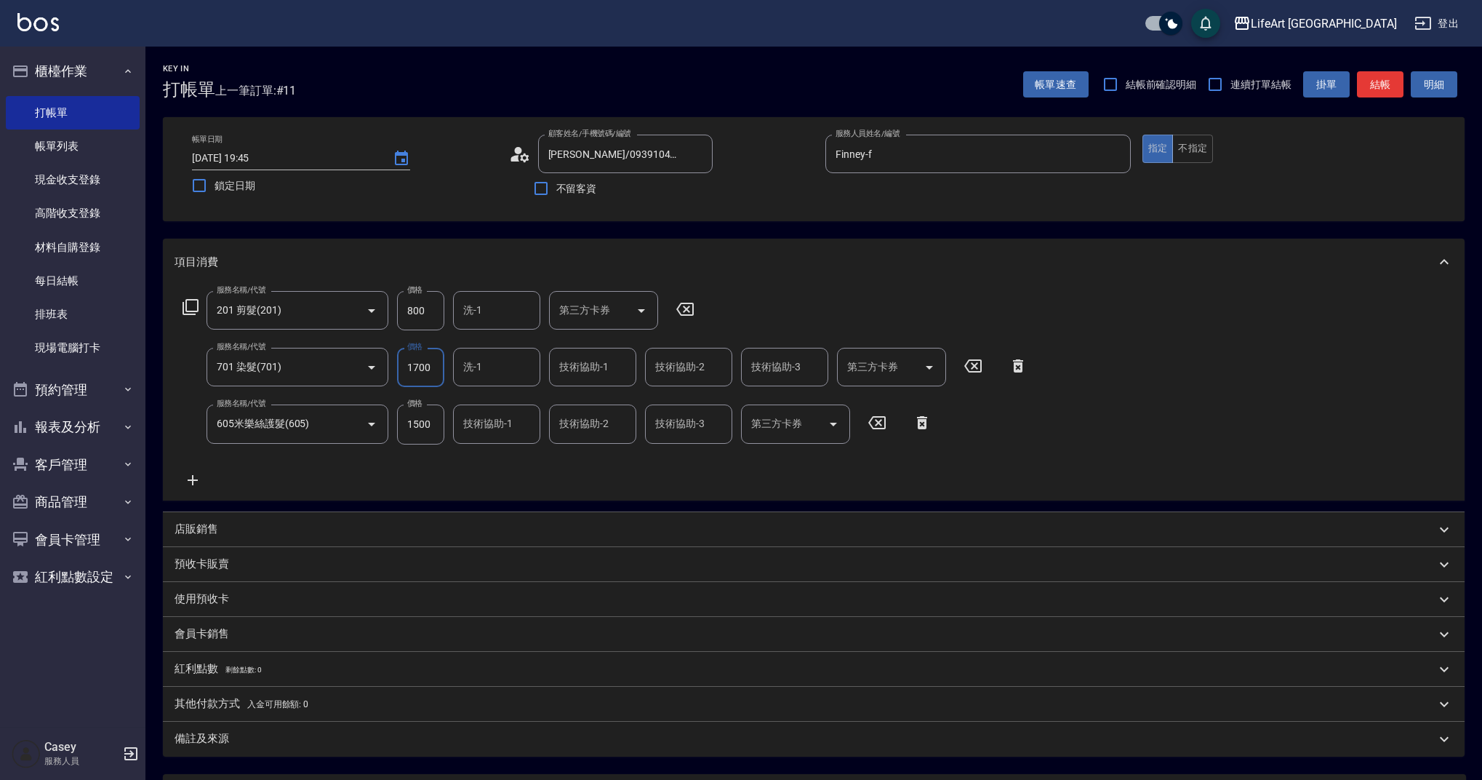
click at [392, 364] on div "服務名稱/代號 701 染髮(701) 服務名稱/代號 價格 1700 價格 洗-1 洗-1 技術協助-1 技術協助-1 技術協助-2 技術協助-2 技術協助…" at bounding box center [606, 367] width 862 height 39
type input "2500"
click at [490, 356] on input "洗-1" at bounding box center [497, 366] width 74 height 25
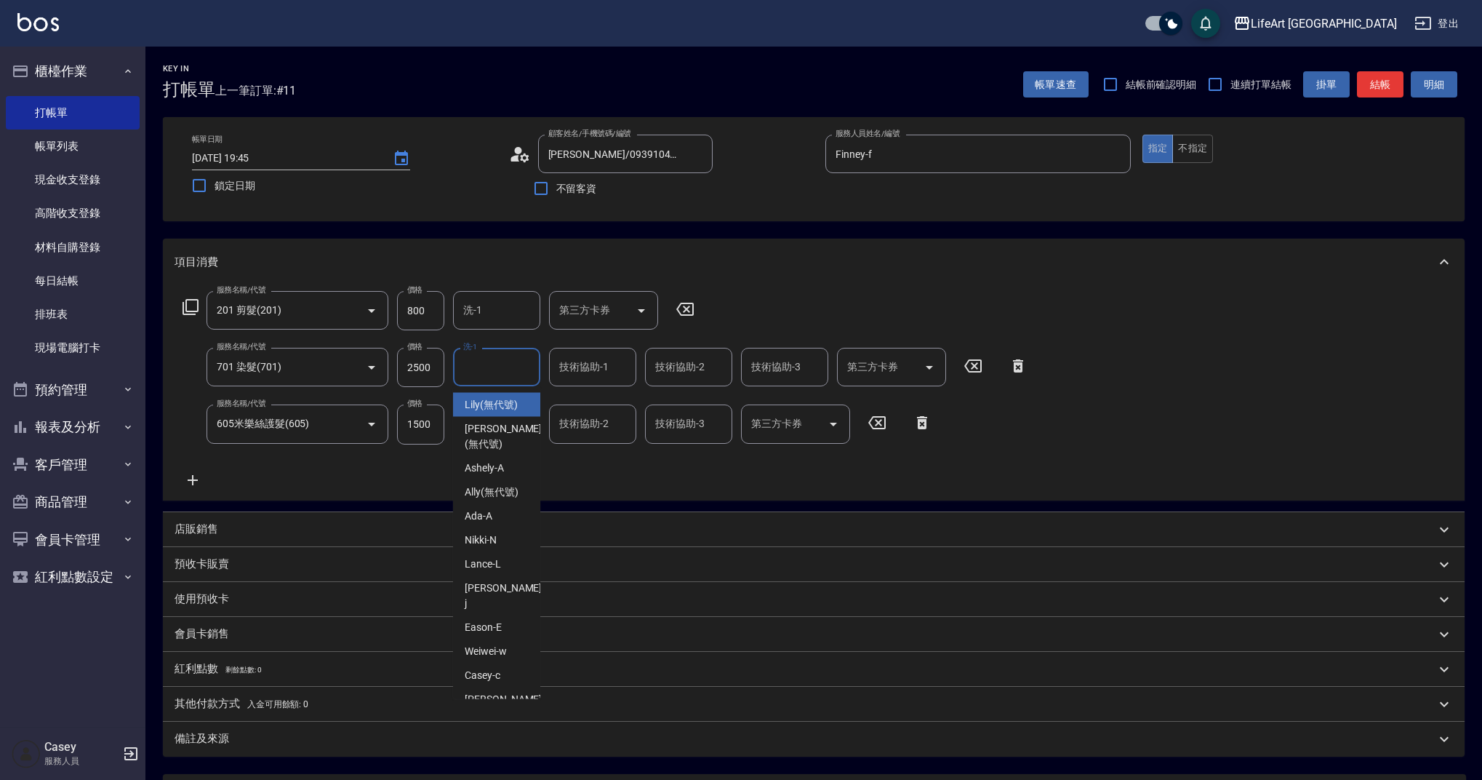
click at [495, 404] on span "Lily (無代號)" at bounding box center [491, 404] width 53 height 15
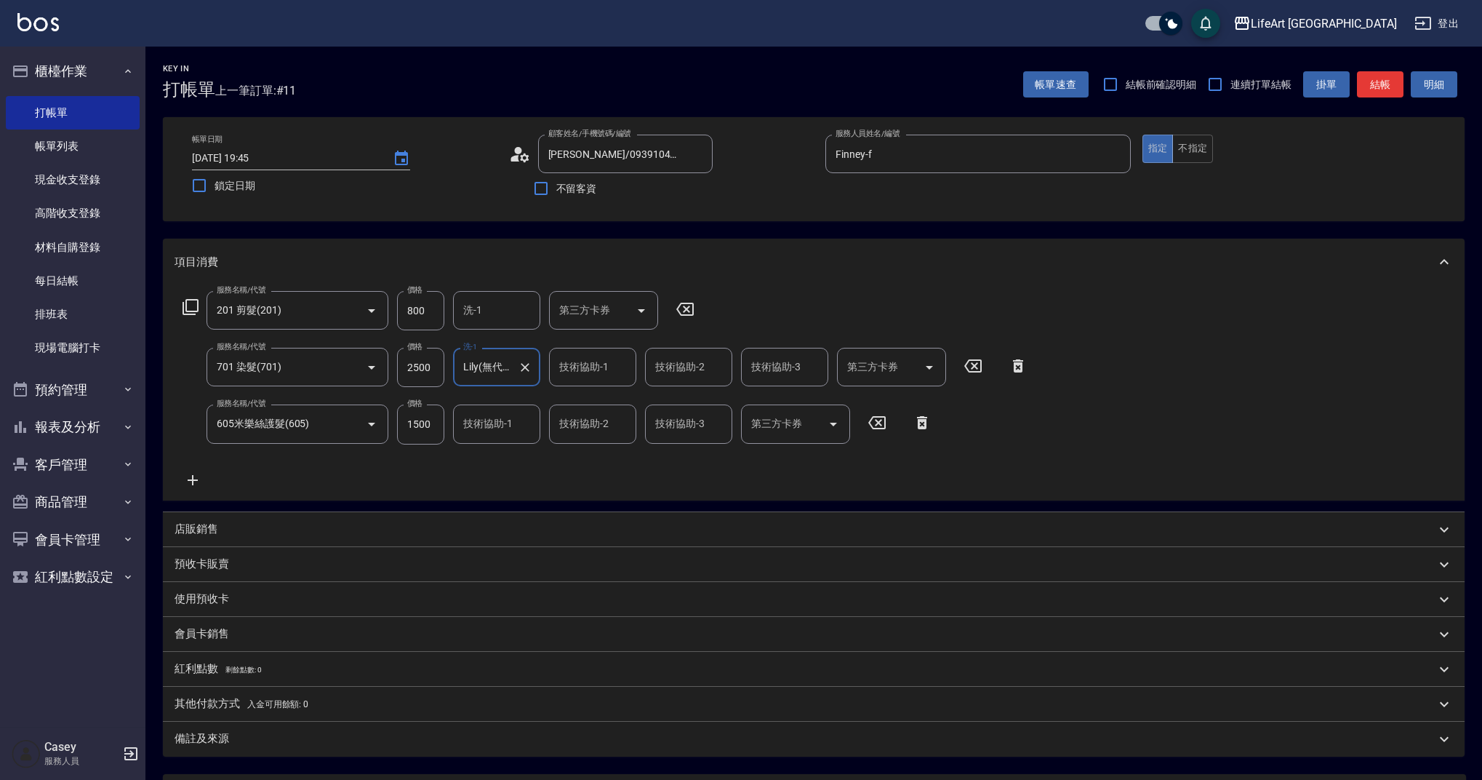
type input "Lily(無代號)"
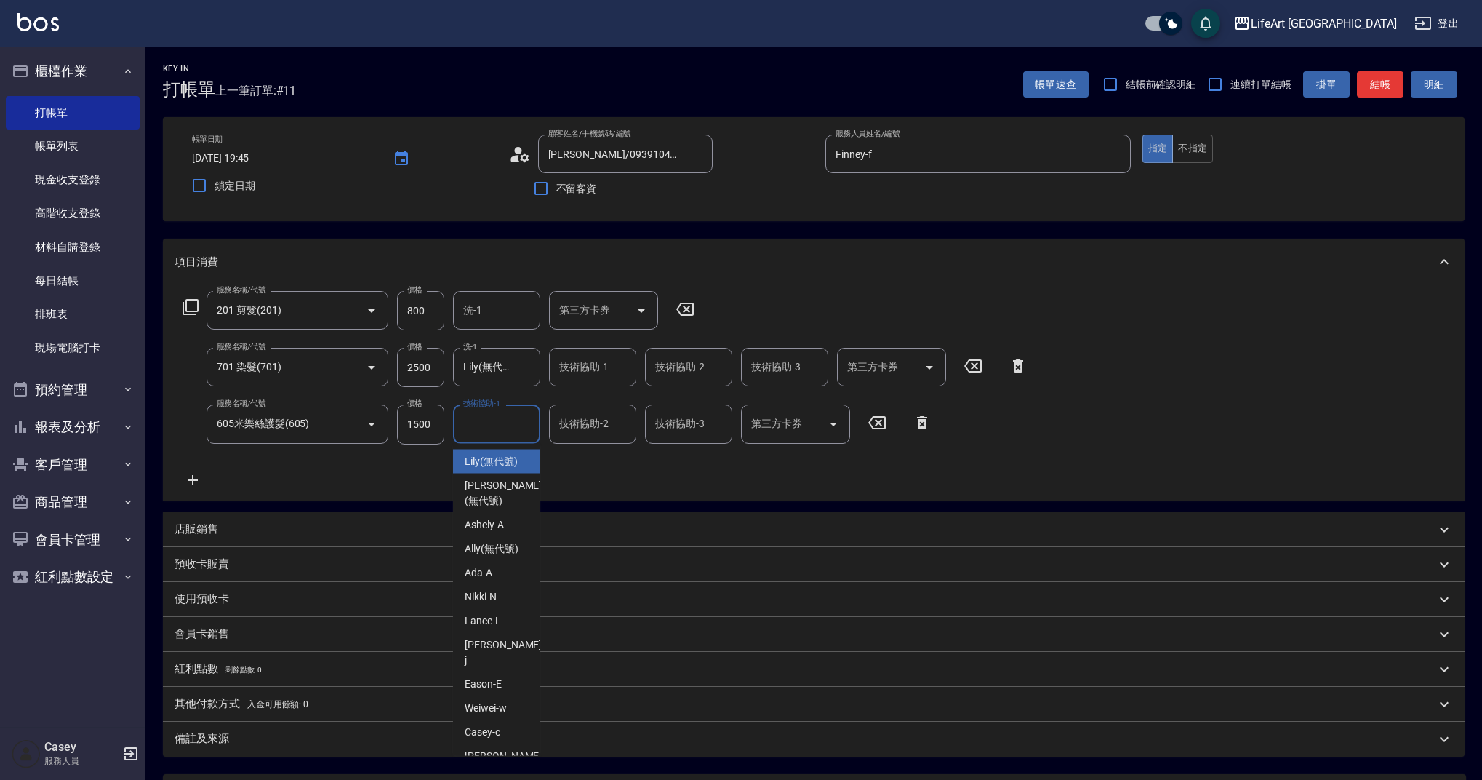
click at [502, 424] on div "技術協助-1 技術協助-1" at bounding box center [496, 423] width 87 height 39
click at [511, 460] on span "Lily (無代號)" at bounding box center [491, 461] width 53 height 15
type input "Lily(無代號)"
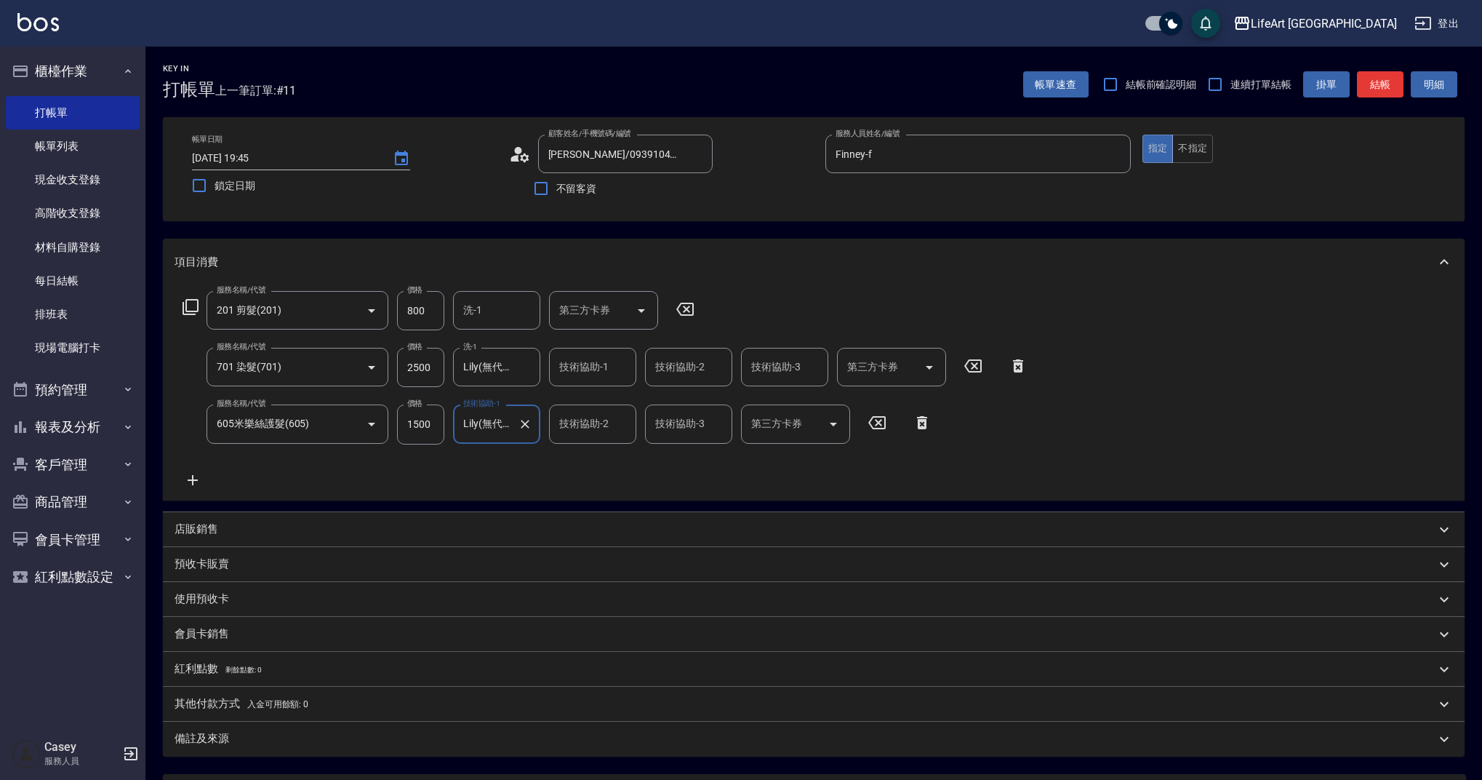
scroll to position [140, 0]
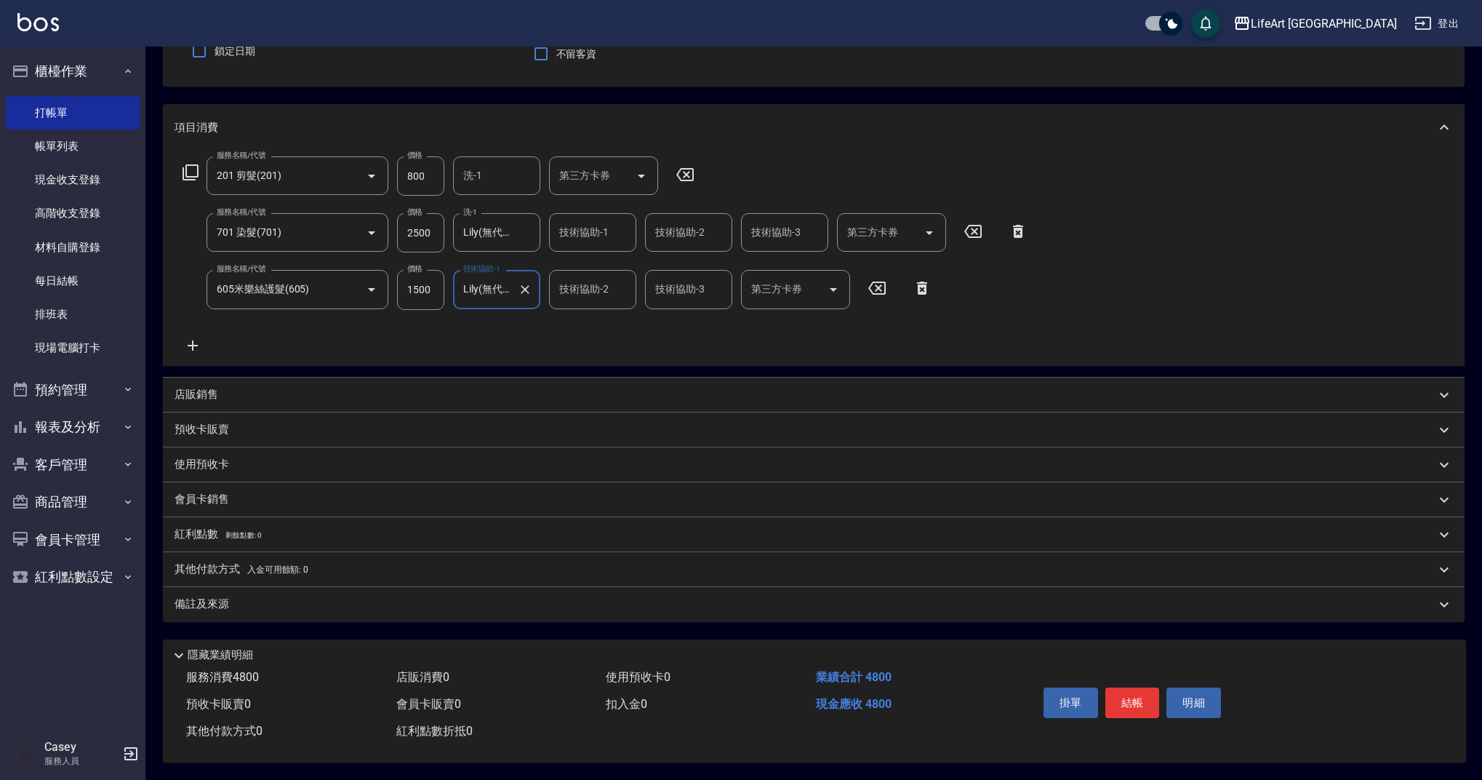
click at [385, 604] on div "備註及來源" at bounding box center [805, 603] width 1261 height 15
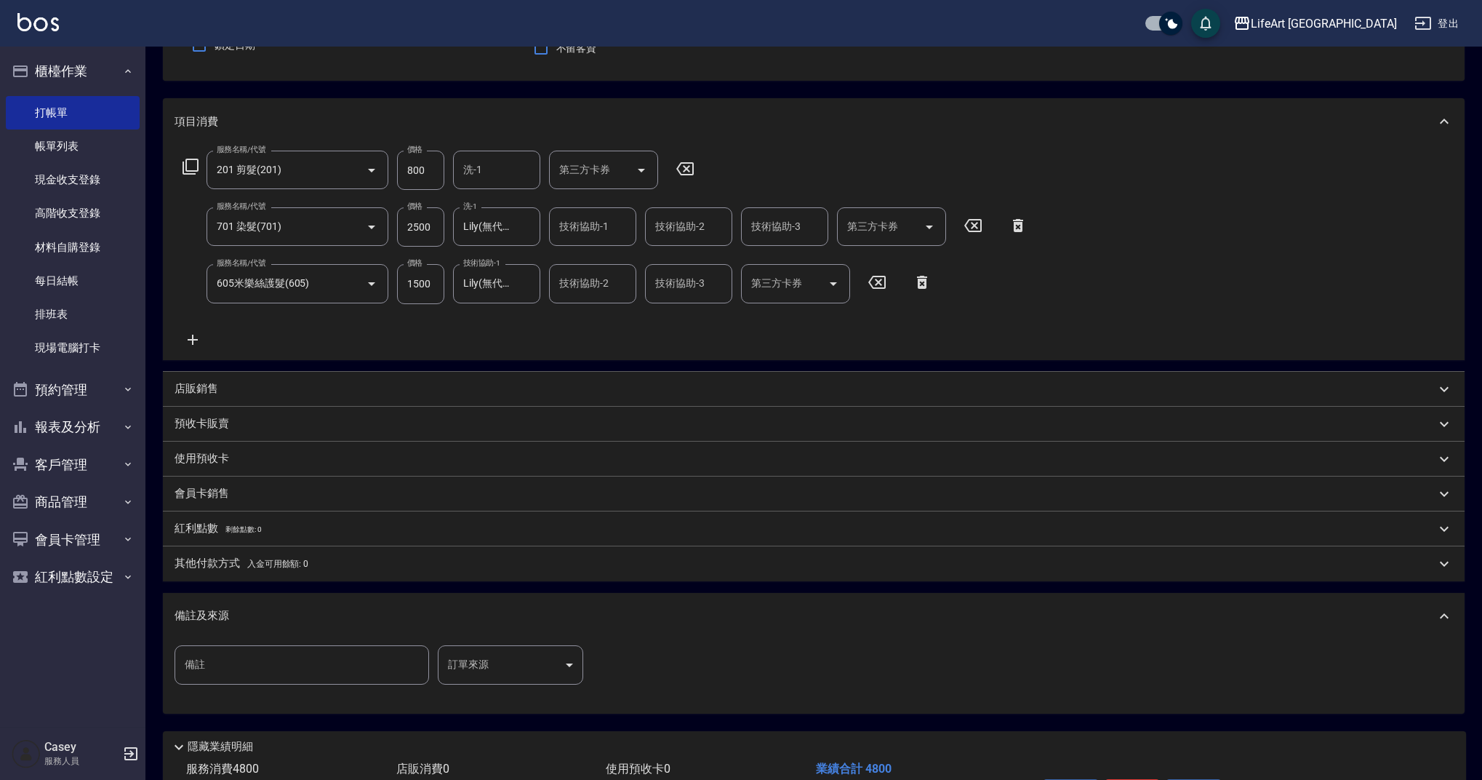
click at [555, 654] on body "LifeArt 蘆洲 登出 櫃檯作業 打帳單 帳單列表 現金收支登錄 高階收支登錄 材料自購登錄 每日結帳 排班表 現場電腦打卡 預約管理 預約管理 單日預約…" at bounding box center [741, 366] width 1482 height 1012
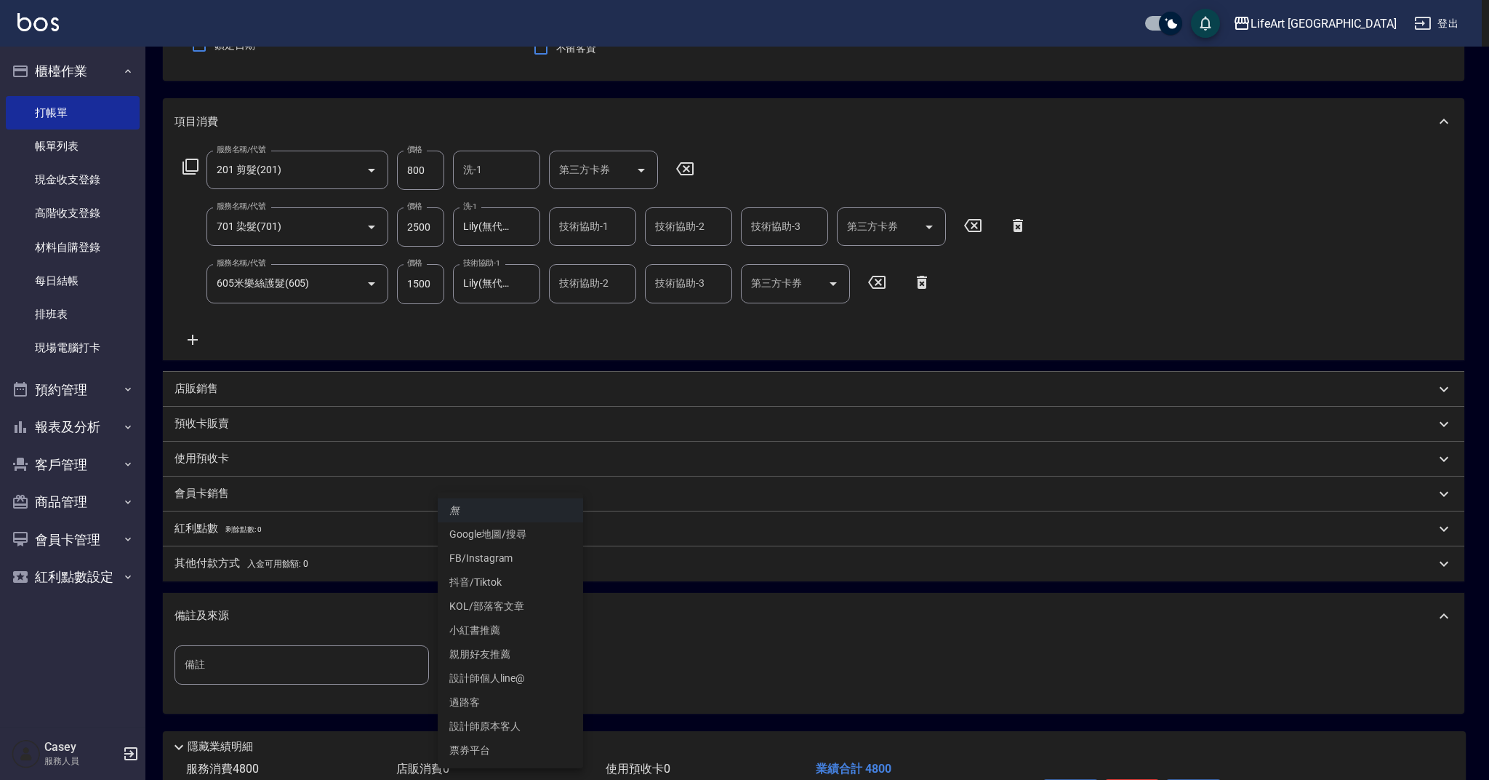
click at [523, 724] on li "設計師原本客人" at bounding box center [510, 726] width 145 height 24
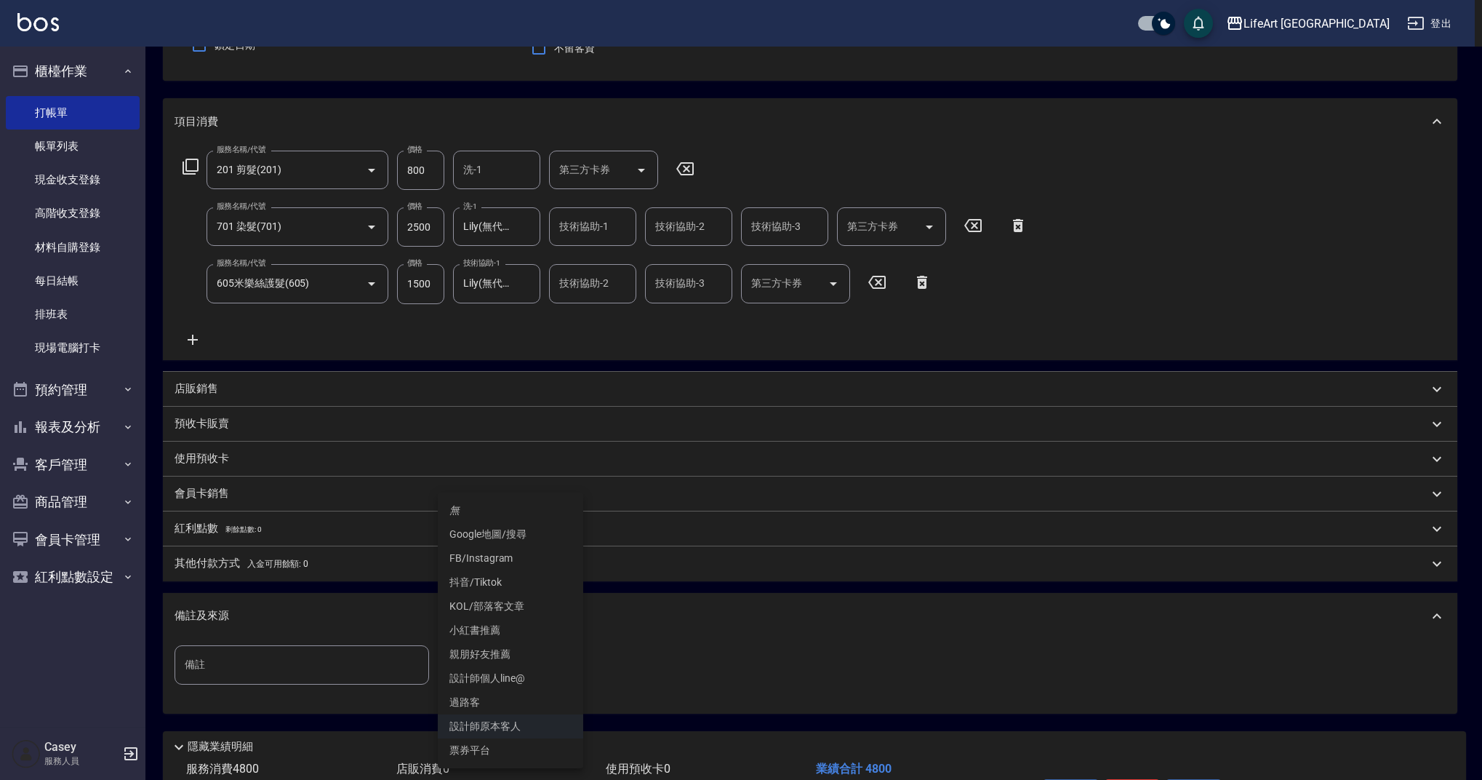
click at [535, 663] on body "LifeArt 蘆洲 登出 櫃檯作業 打帳單 帳單列表 現金收支登錄 高階收支登錄 材料自購登錄 每日結帳 排班表 現場電腦打卡 預約管理 預約管理 單日預約…" at bounding box center [741, 366] width 1482 height 1012
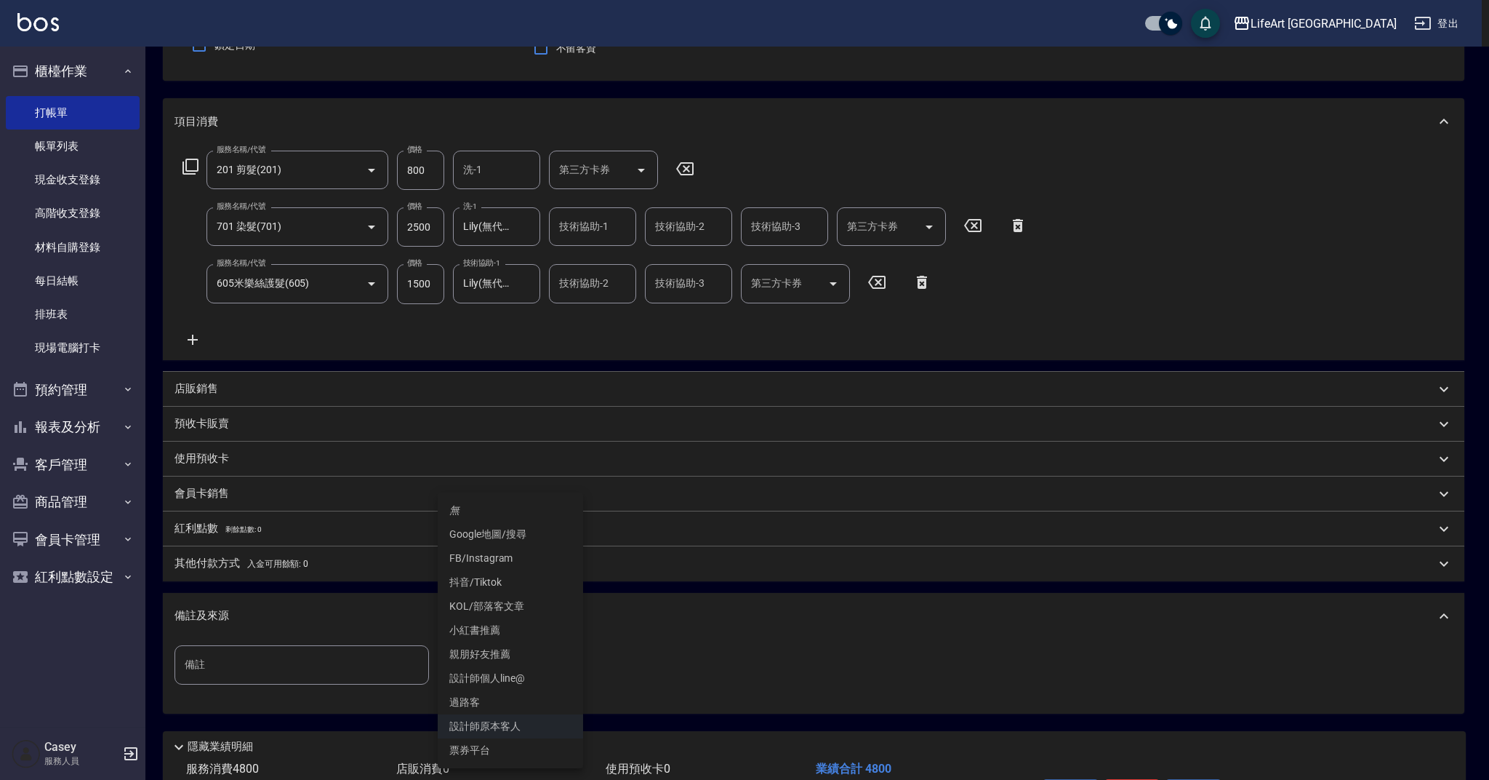
click at [496, 551] on li "FB/Instagram" at bounding box center [510, 558] width 145 height 24
type input "FB/Instagram"
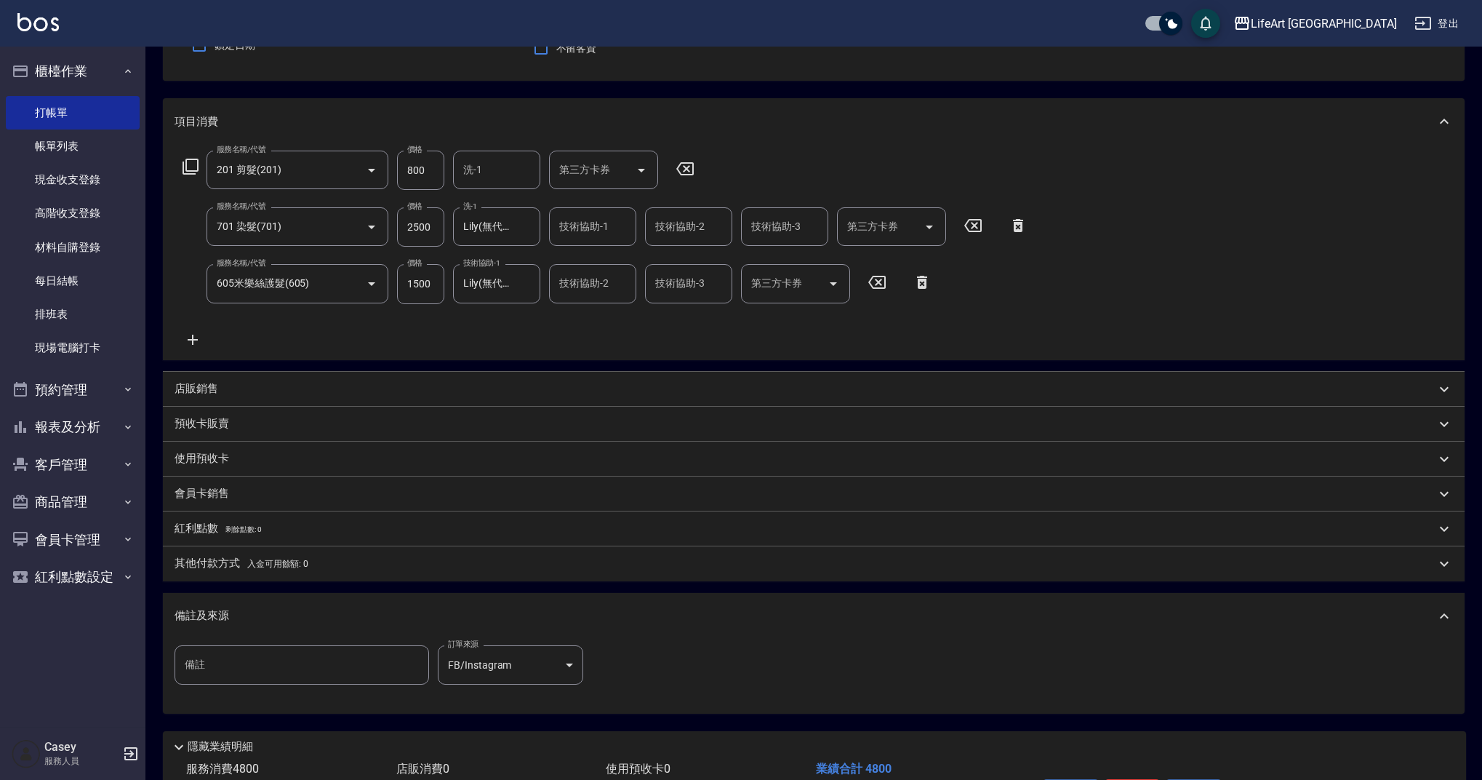
click at [415, 614] on div "無 Google地圖/搜尋 FB/Instagram 抖音/Tiktok KOL/部落客文章 小紅書推薦 親朋好友推薦 設計師個人line@ 過路客 設計師原…" at bounding box center [741, 390] width 1482 height 780
click at [507, 609] on div "備註及來源" at bounding box center [805, 615] width 1261 height 15
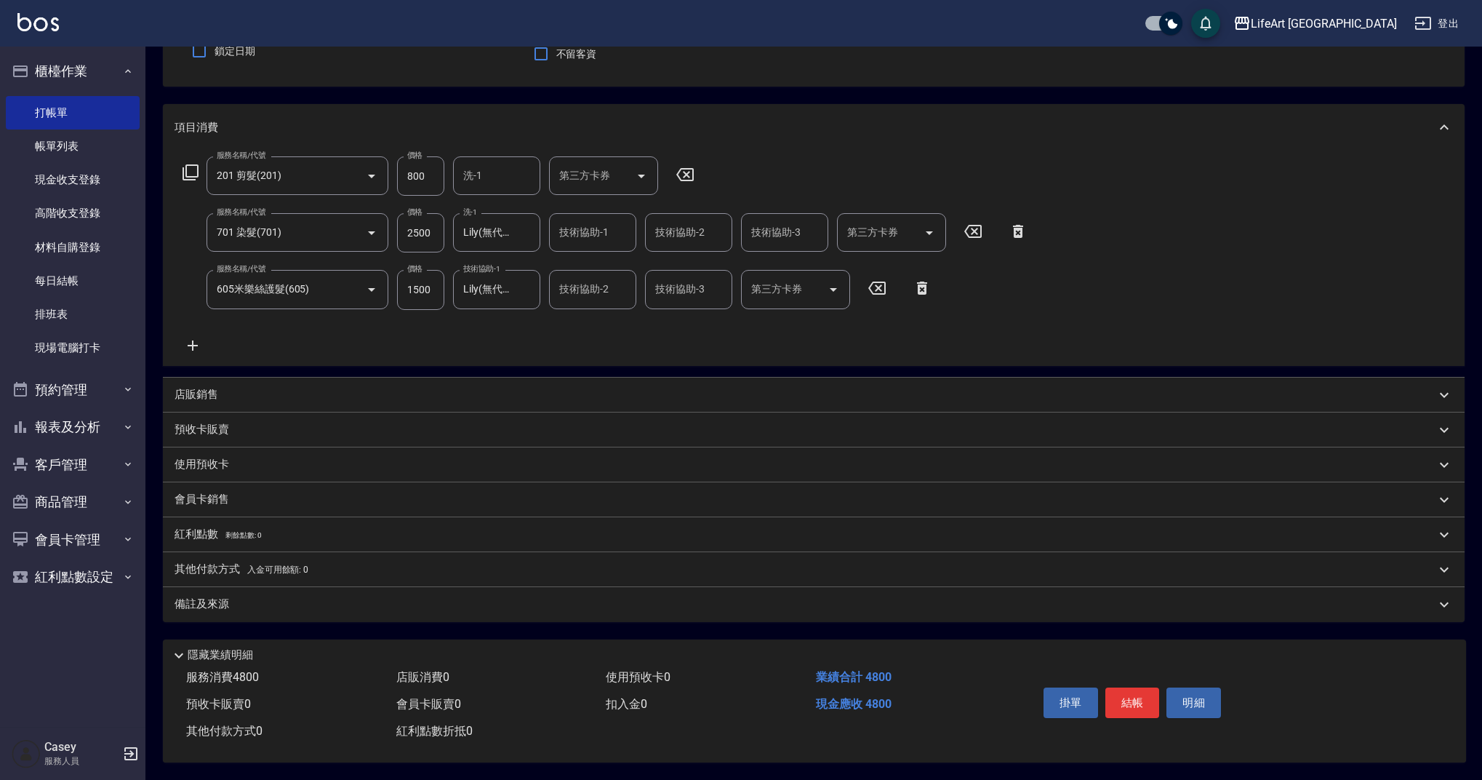
click at [1160, 708] on div "掛單 結帳 明細" at bounding box center [1133, 704] width 190 height 46
click at [1158, 708] on button "結帳" at bounding box center [1132, 702] width 55 height 31
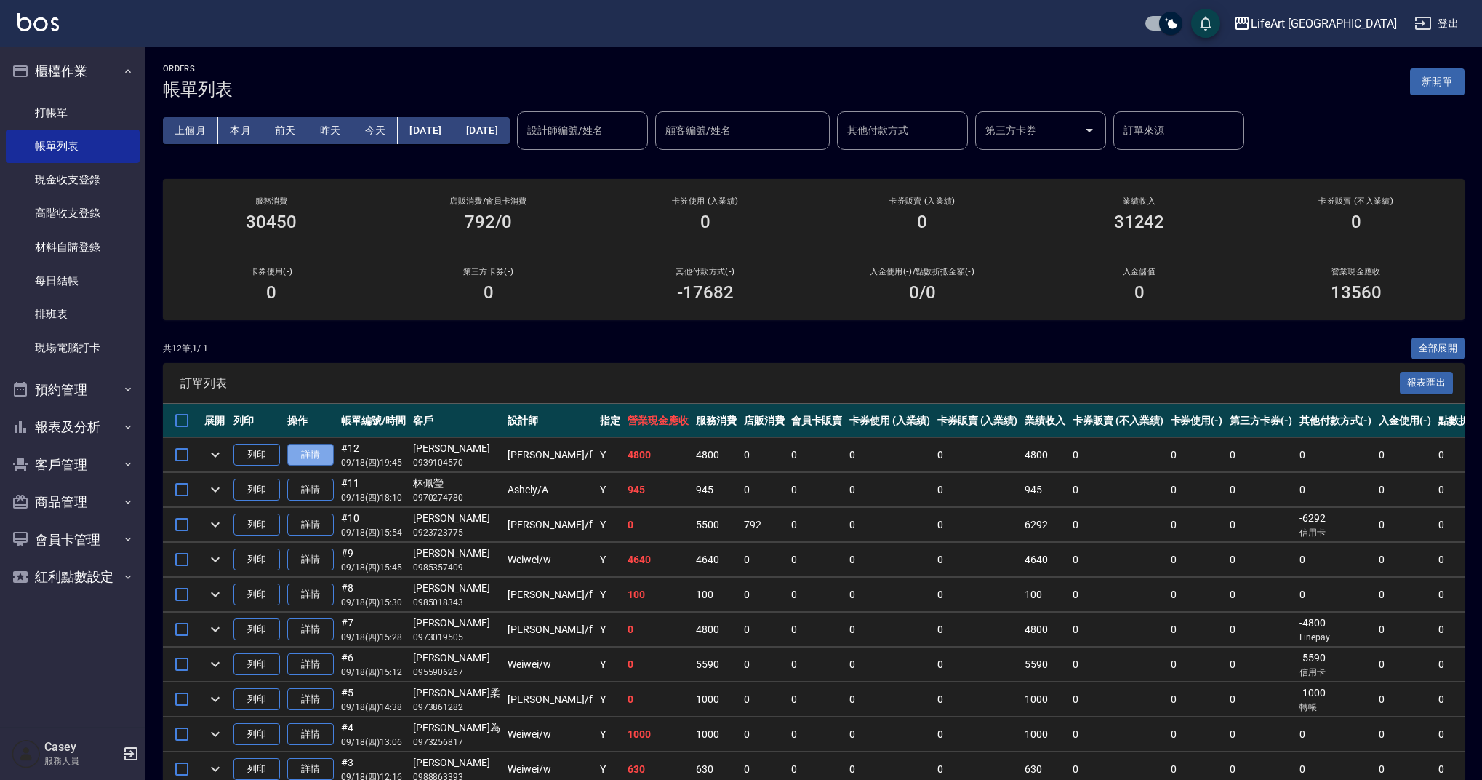
click at [321, 459] on link "詳情" at bounding box center [310, 455] width 47 height 23
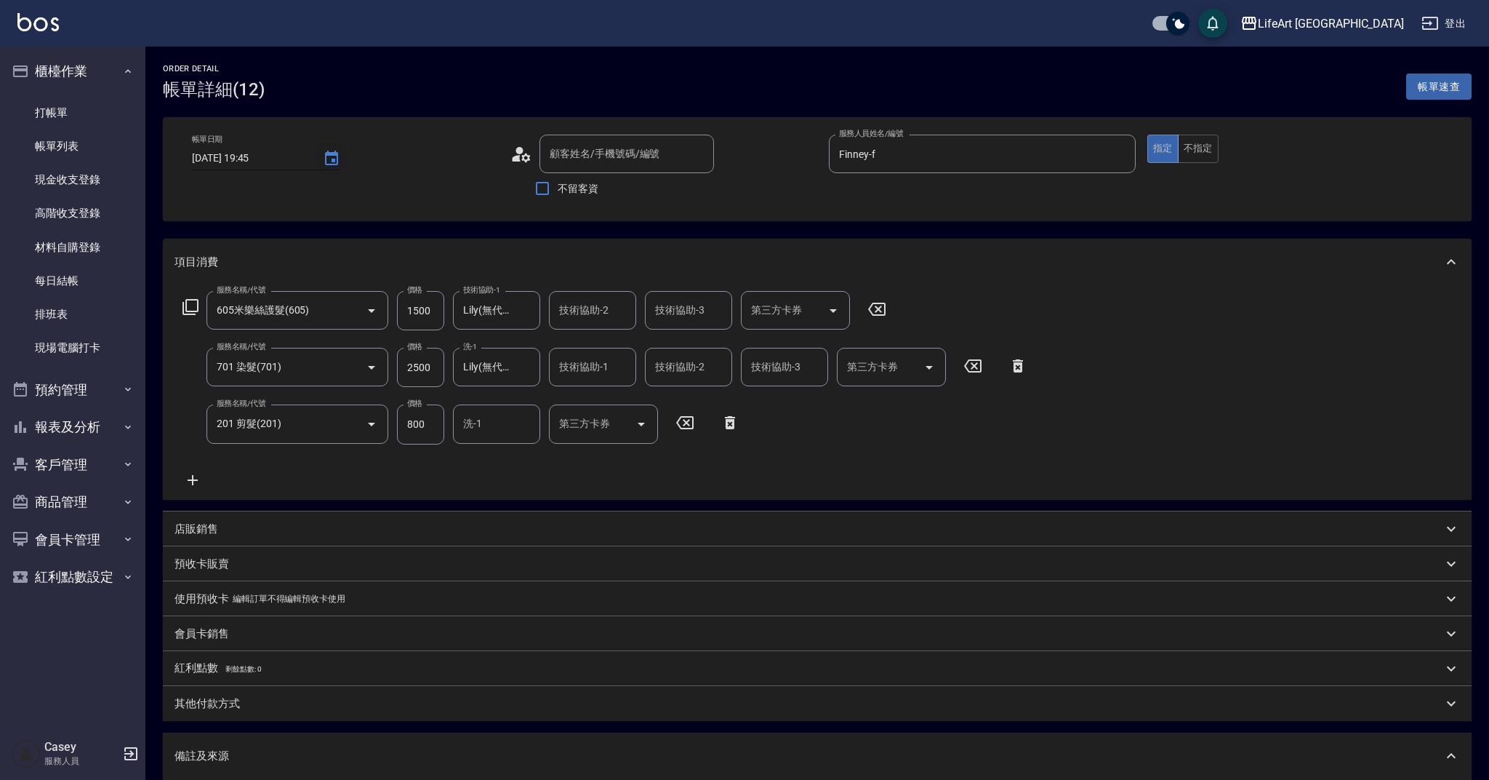
type input "[PERSON_NAME]/0939104570/null"
type input "Finney-f"
click at [328, 161] on icon "Choose date, selected date is 2025-09-18" at bounding box center [331, 158] width 17 height 17
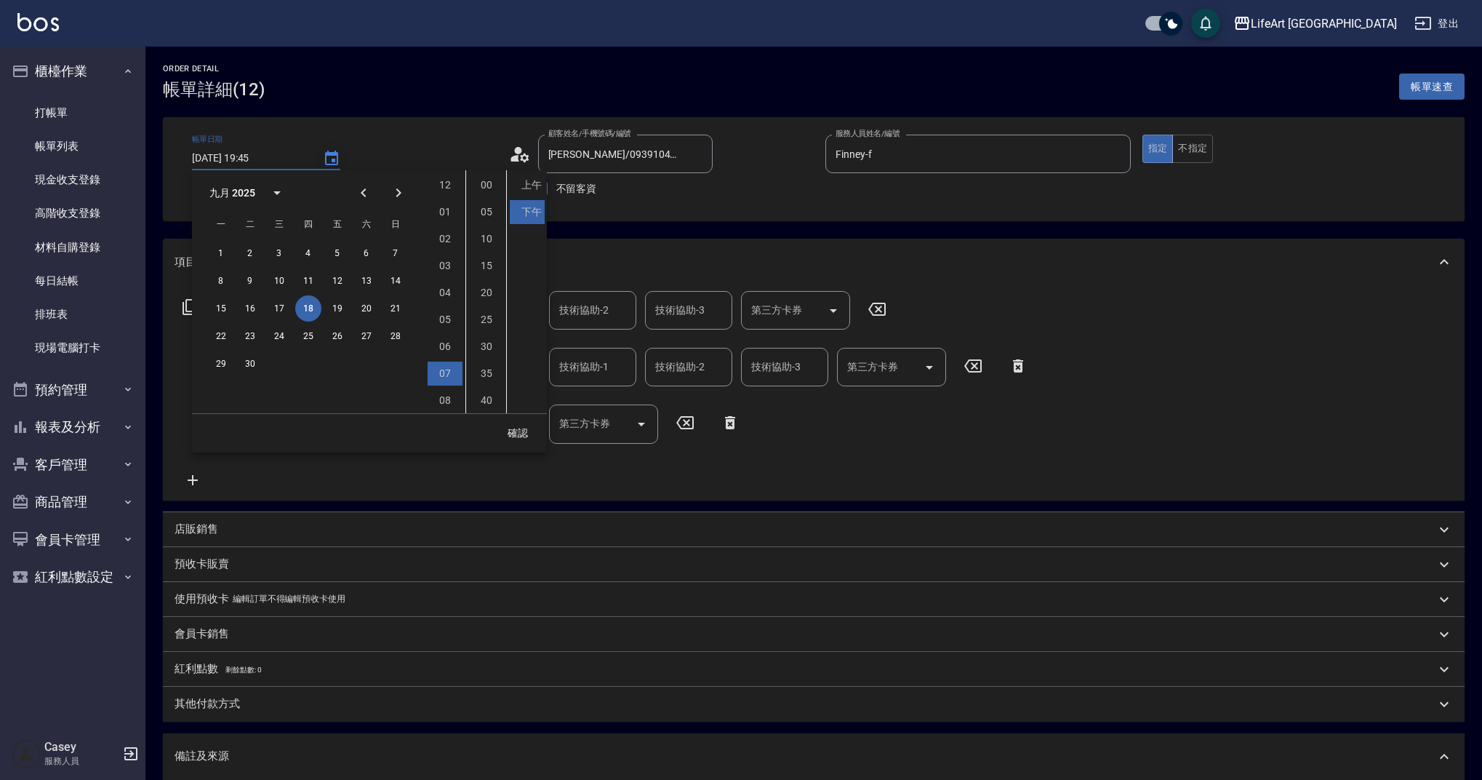
click at [328, 161] on icon "Choose date, selected date is 2025-09-18" at bounding box center [331, 158] width 17 height 17
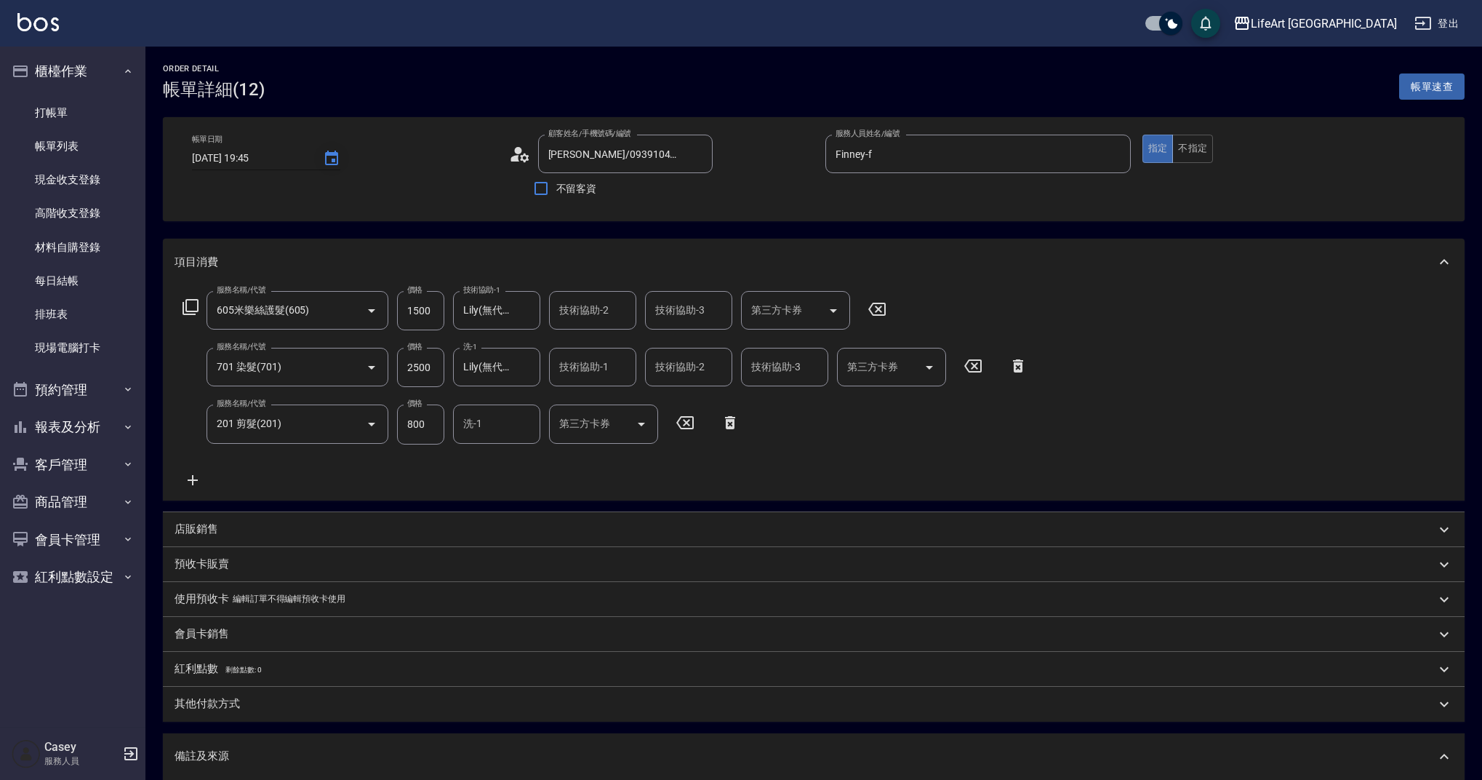
click at [327, 164] on icon "Choose date, selected date is 2025-09-18" at bounding box center [331, 158] width 13 height 15
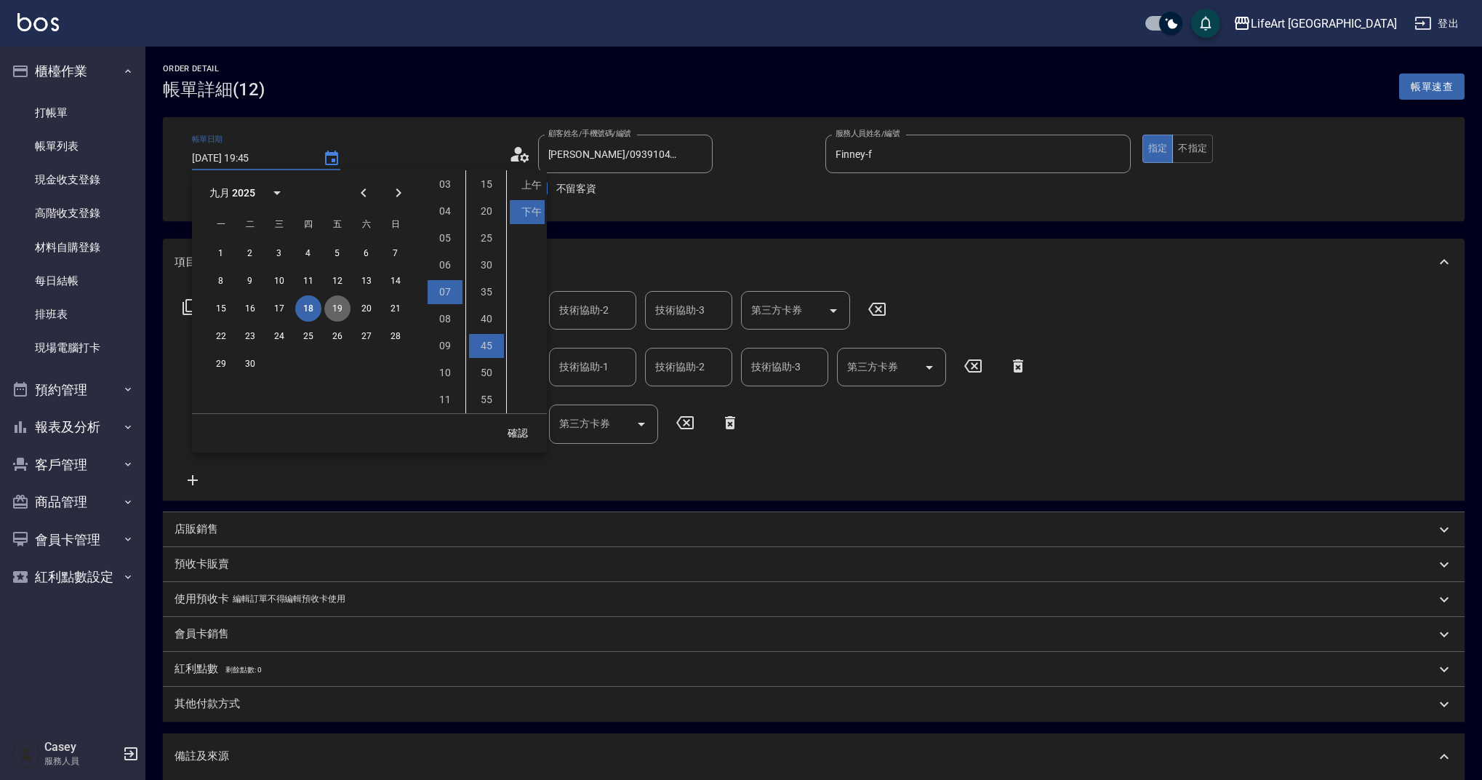
click at [333, 305] on button "19" at bounding box center [337, 308] width 26 height 26
type input "[DATE] 19:45"
click at [530, 432] on button "確認" at bounding box center [518, 433] width 47 height 27
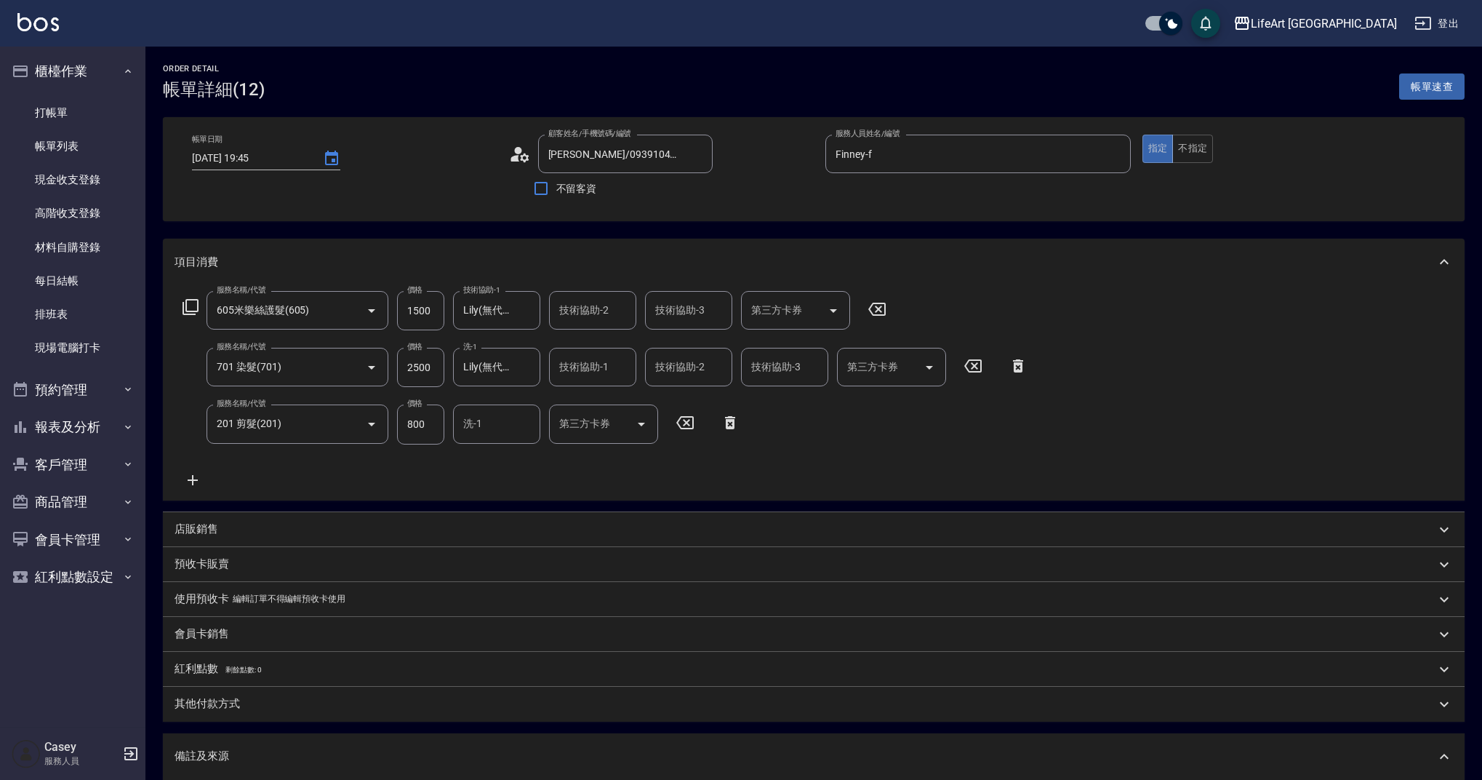
scroll to position [231, 0]
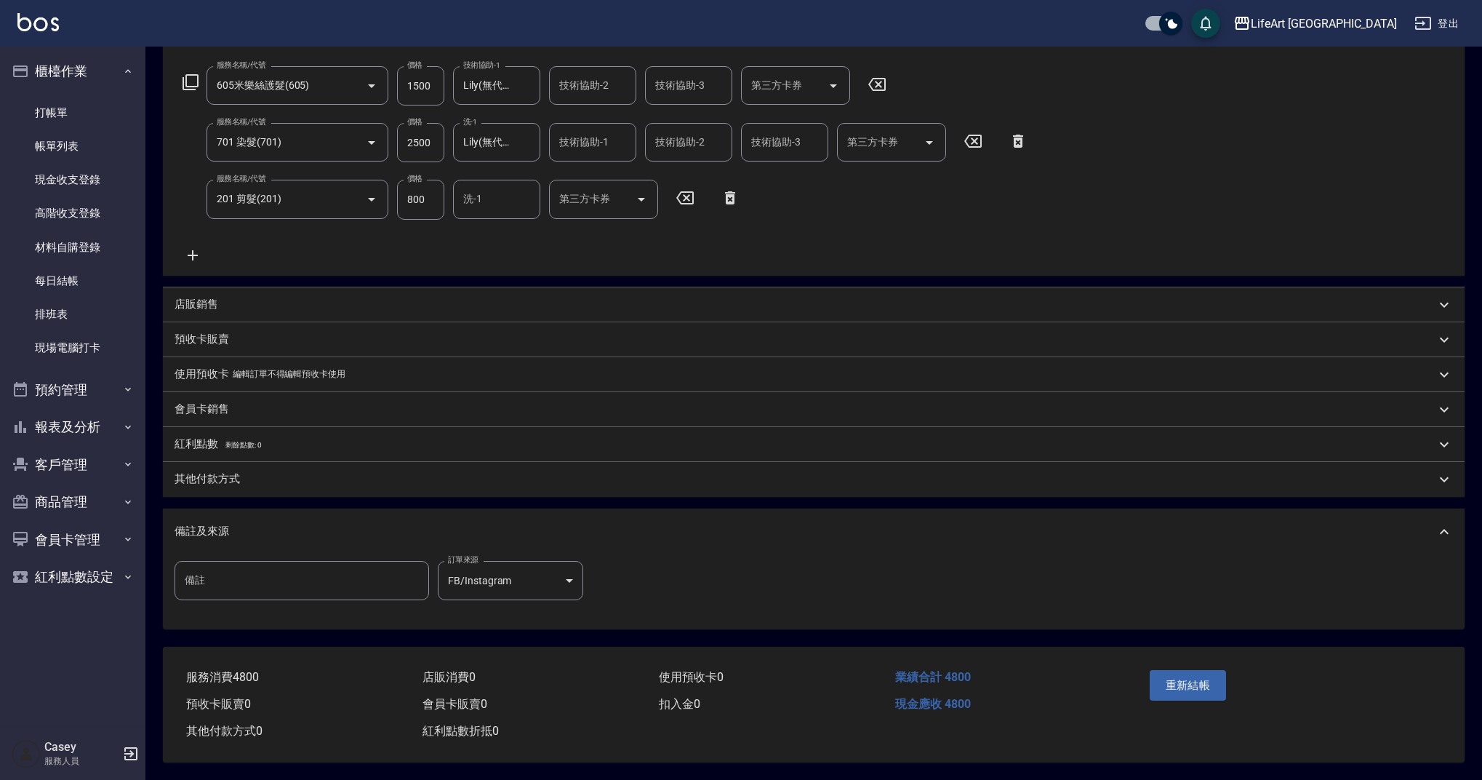
click at [1204, 683] on button "重新結帳" at bounding box center [1188, 685] width 77 height 31
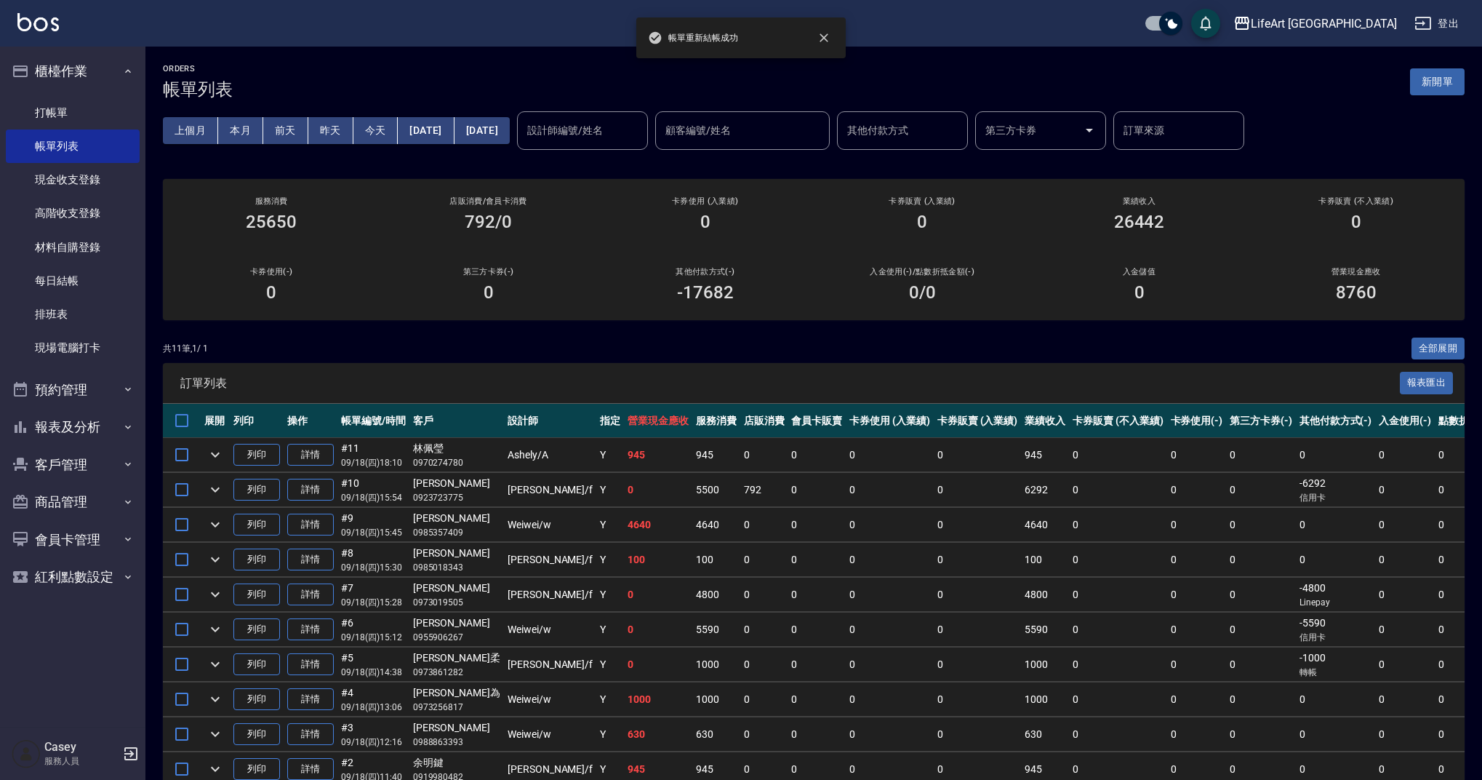
click at [454, 128] on button "[DATE]" at bounding box center [426, 130] width 56 height 27
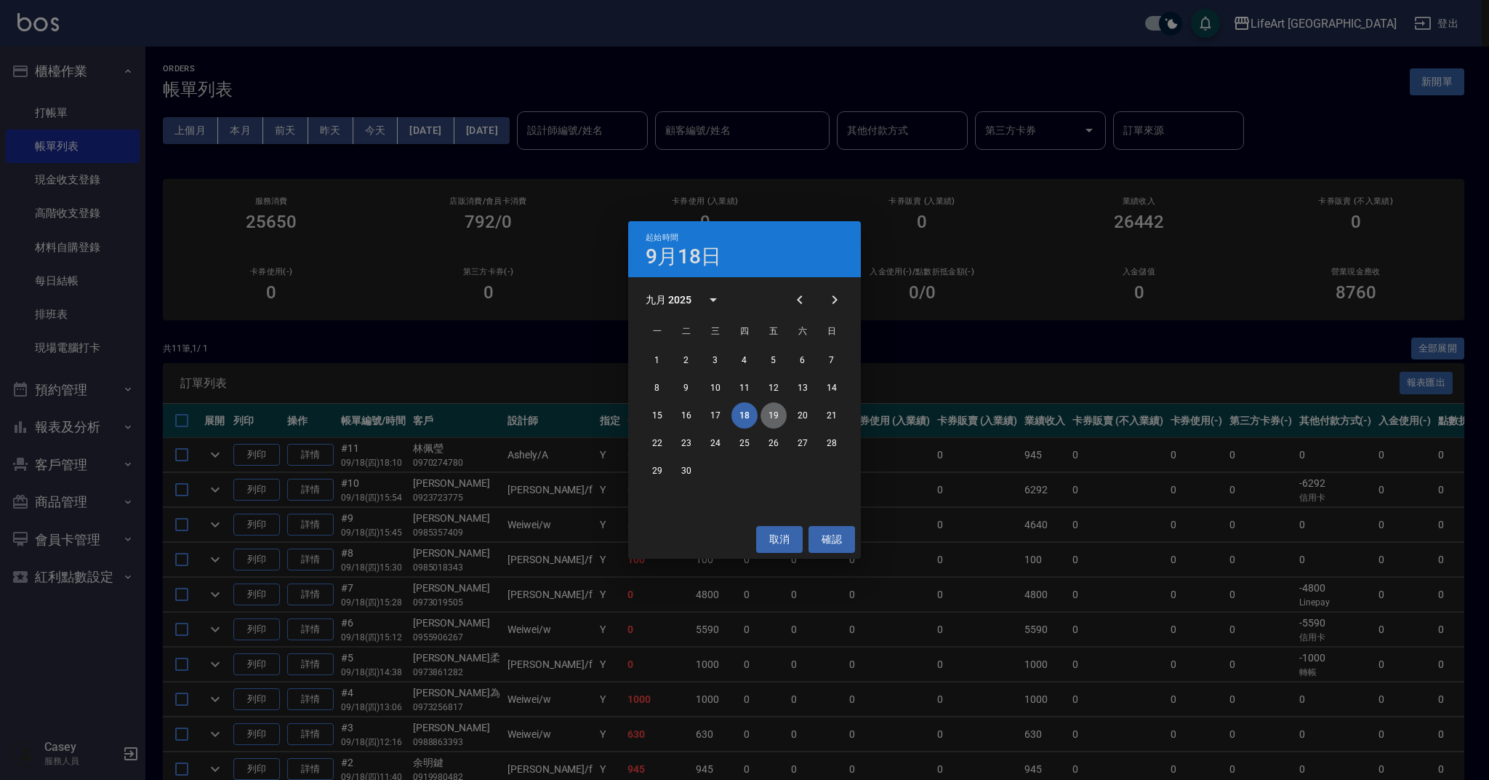
click at [782, 416] on button "19" at bounding box center [774, 415] width 26 height 26
